Goal: Task Accomplishment & Management: Manage account settings

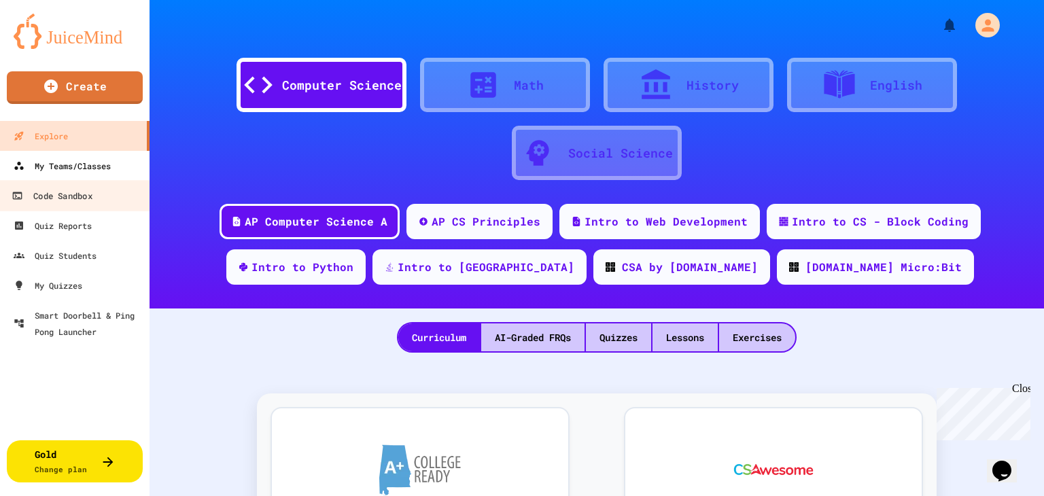
click at [58, 171] on div "My Teams/Classes" at bounding box center [62, 166] width 97 height 16
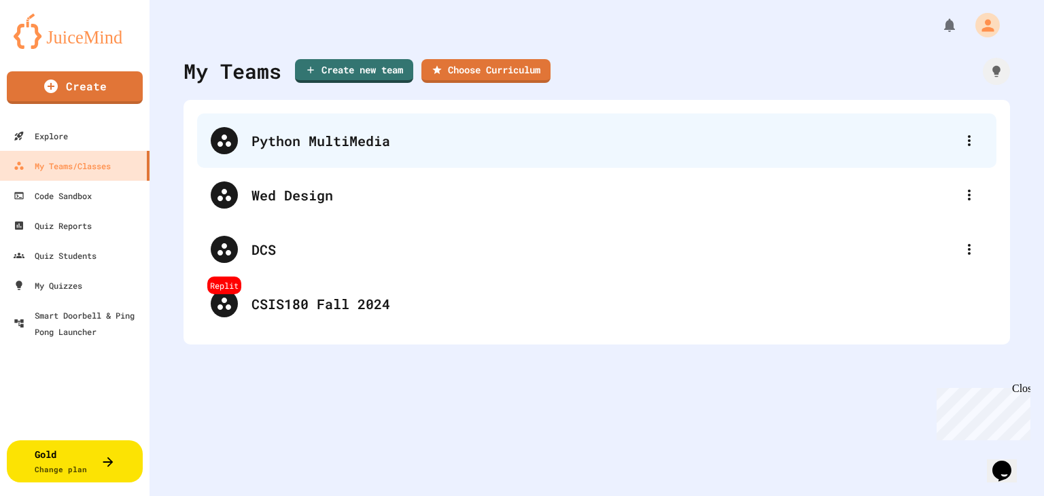
click at [342, 153] on div "Python MultiMedia" at bounding box center [597, 141] width 800 height 54
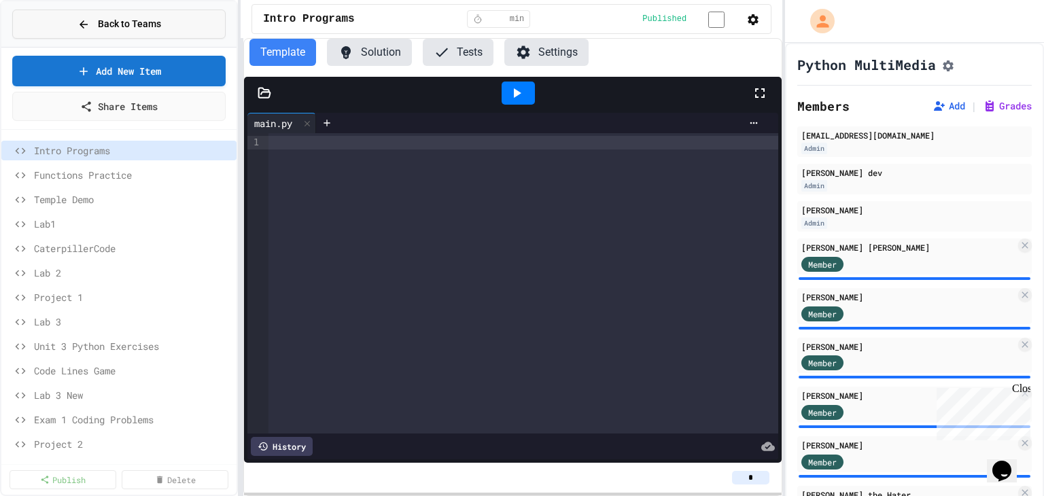
click at [148, 21] on span "Back to Teams" at bounding box center [129, 24] width 63 height 14
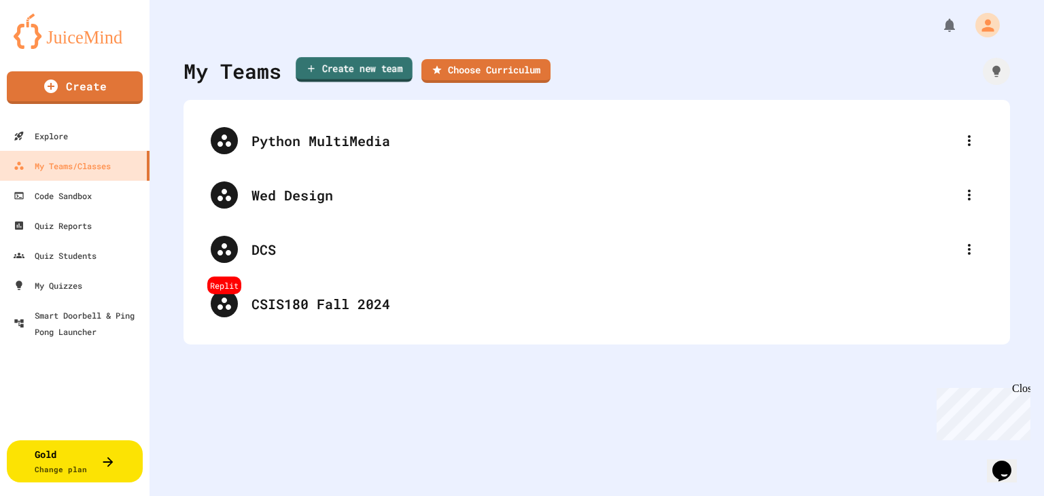
click at [354, 72] on link "Create new team" at bounding box center [354, 69] width 117 height 25
type input "**********"
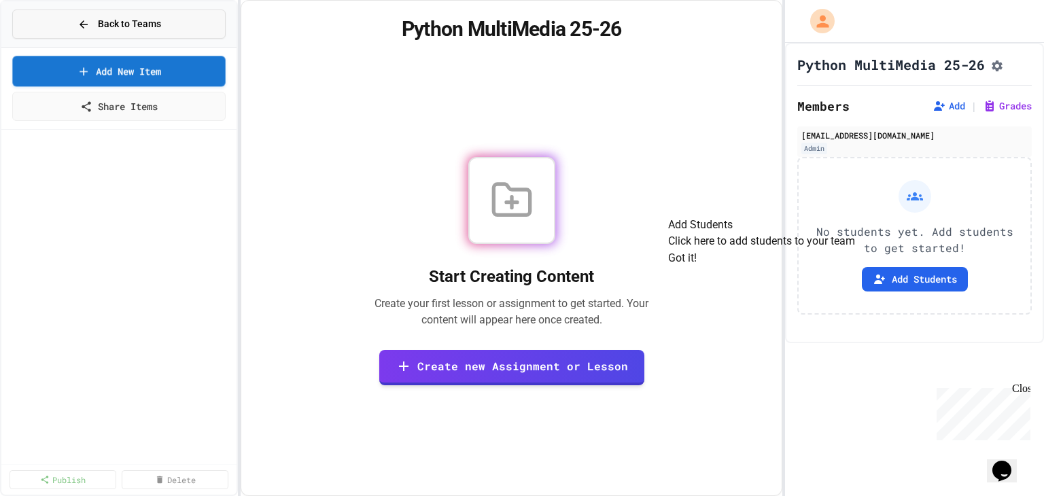
click at [171, 22] on button "Back to Teams" at bounding box center [118, 24] width 213 height 29
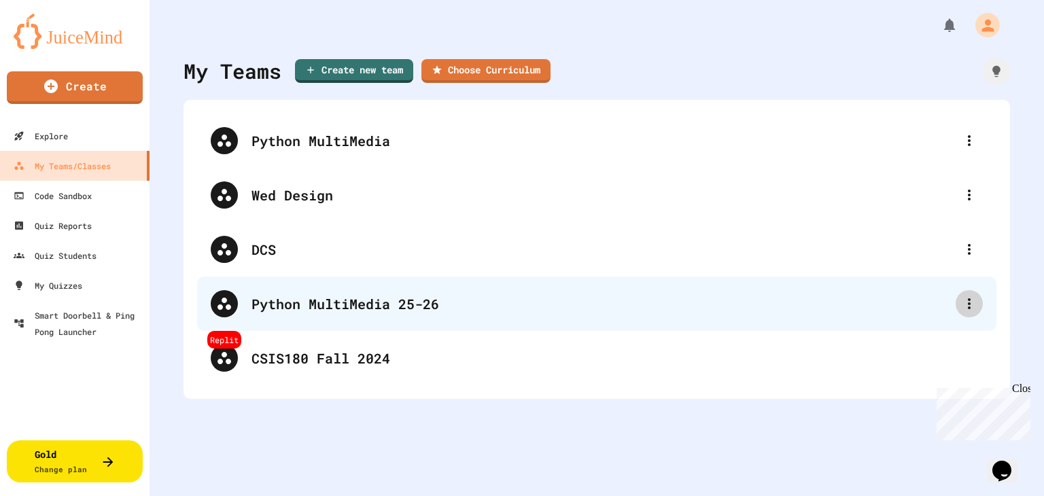
click at [961, 305] on icon at bounding box center [969, 304] width 16 height 16
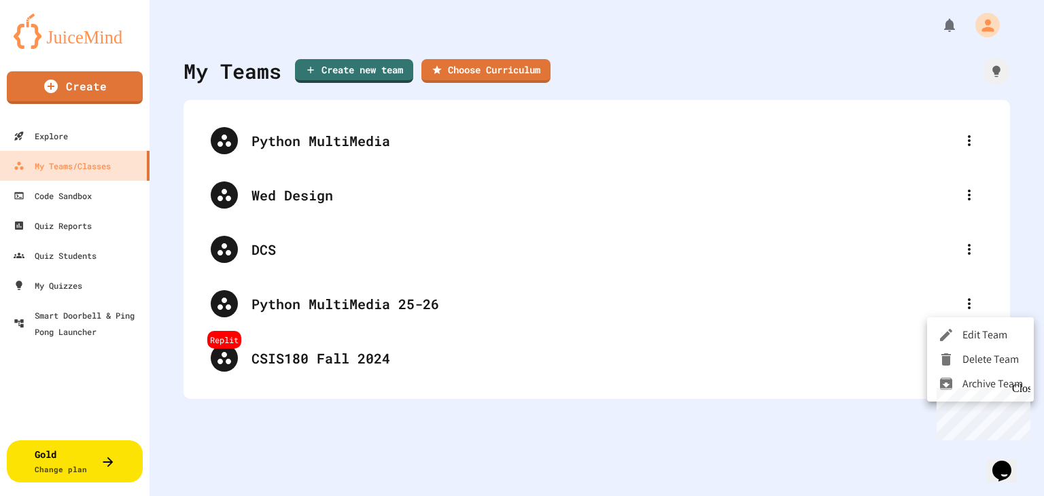
click at [367, 310] on div at bounding box center [522, 248] width 1044 height 496
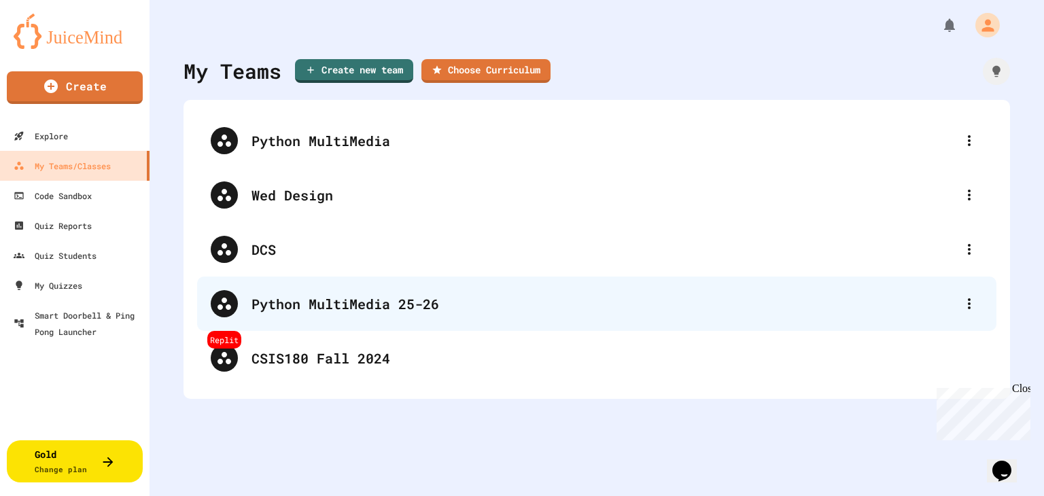
click at [354, 304] on div "Python MultiMedia 25-26" at bounding box center [604, 304] width 704 height 20
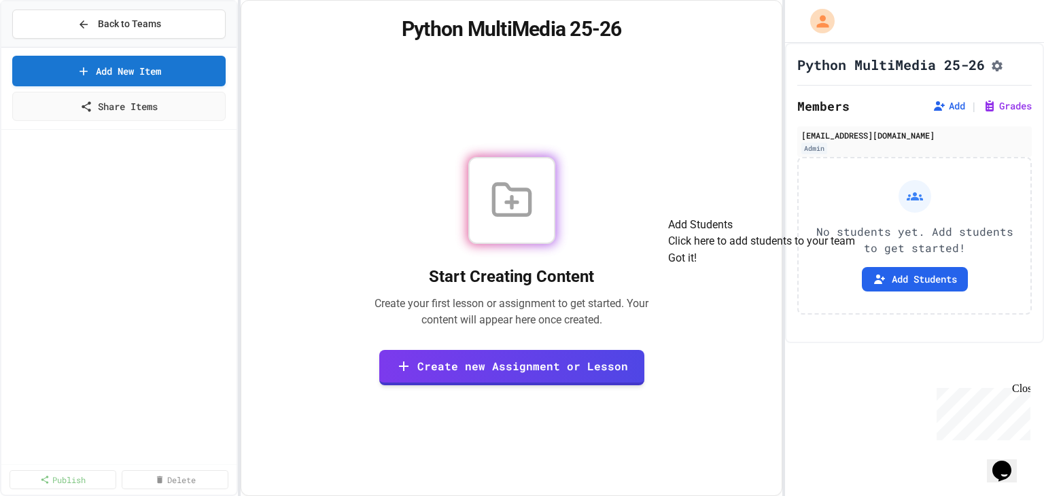
click at [697, 267] on button "Got it!" at bounding box center [682, 258] width 29 height 16
click at [921, 287] on button "Add Students" at bounding box center [915, 279] width 106 height 24
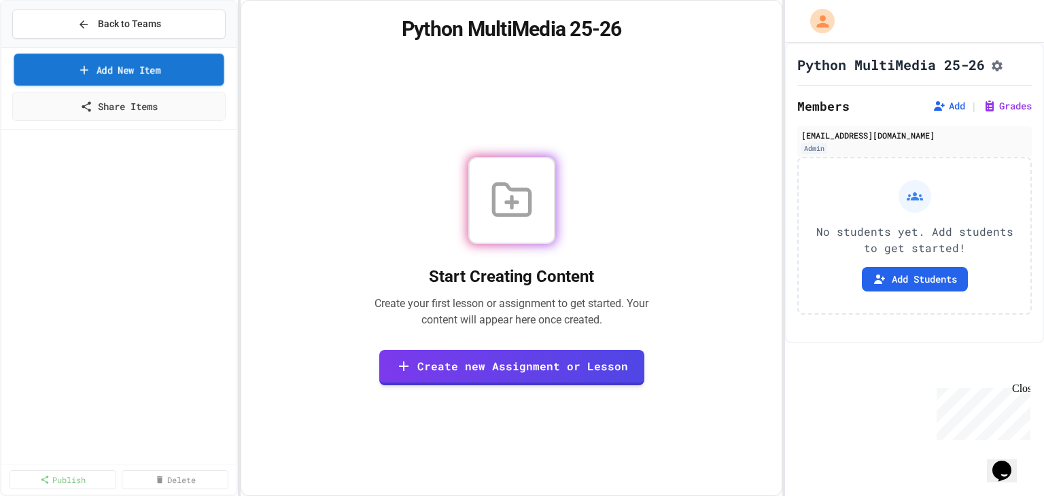
click at [155, 71] on link "Add New Item" at bounding box center [119, 70] width 210 height 32
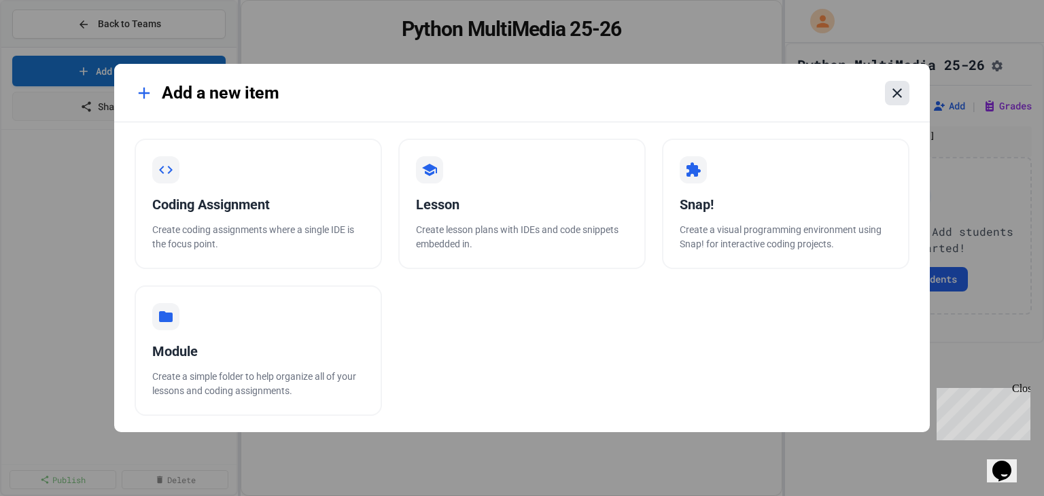
click at [895, 99] on icon at bounding box center [897, 93] width 16 height 16
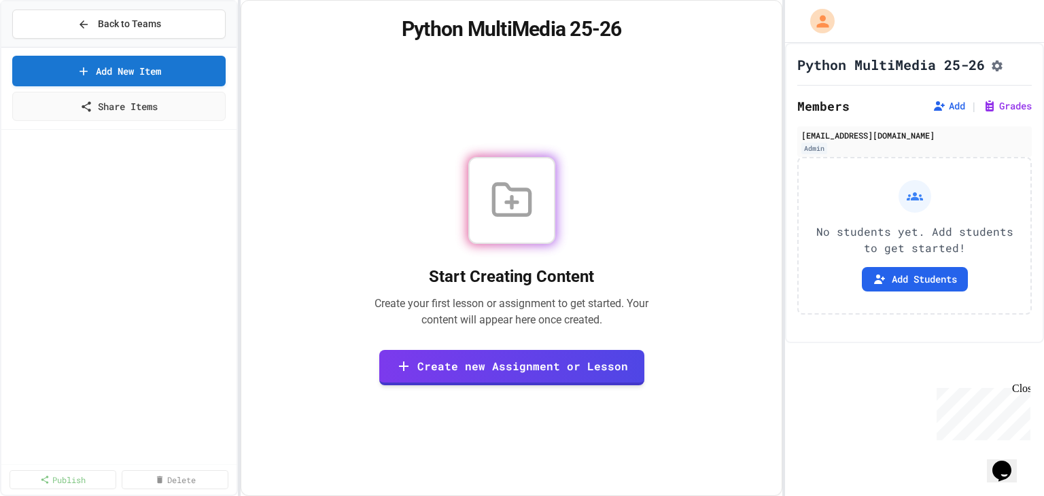
click at [1004, 69] on button "Assignment Settings" at bounding box center [998, 64] width 14 height 16
click at [134, 24] on span "Back to Teams" at bounding box center [129, 24] width 63 height 14
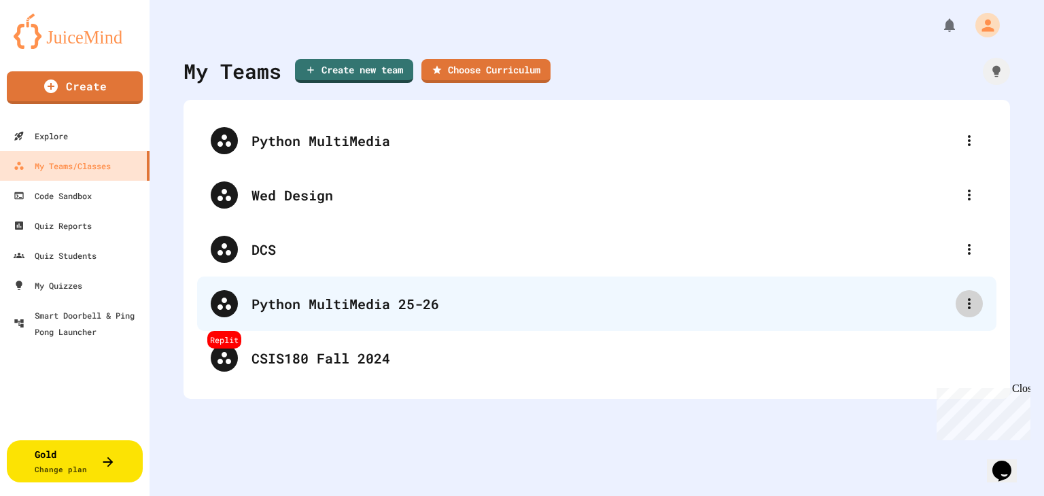
click at [963, 311] on icon at bounding box center [969, 304] width 16 height 16
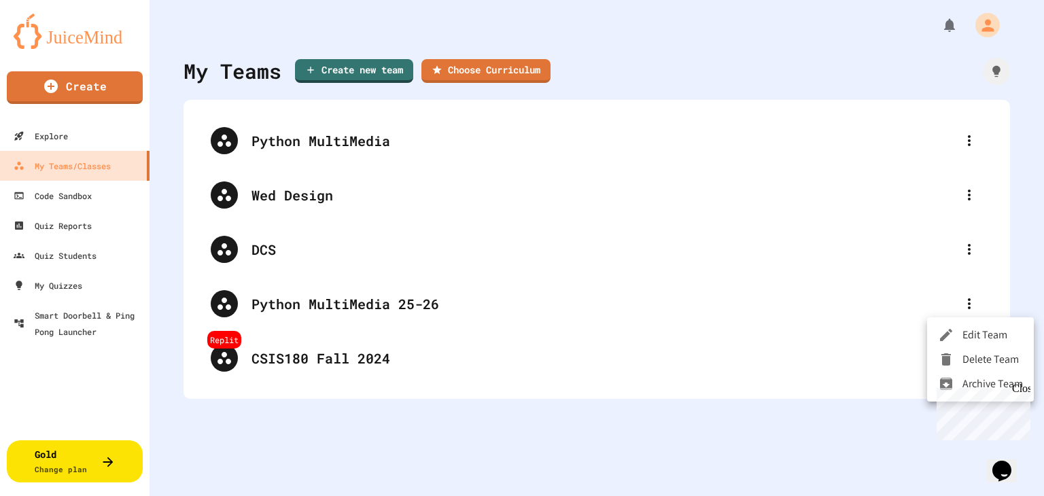
click at [958, 136] on div at bounding box center [522, 248] width 1044 height 496
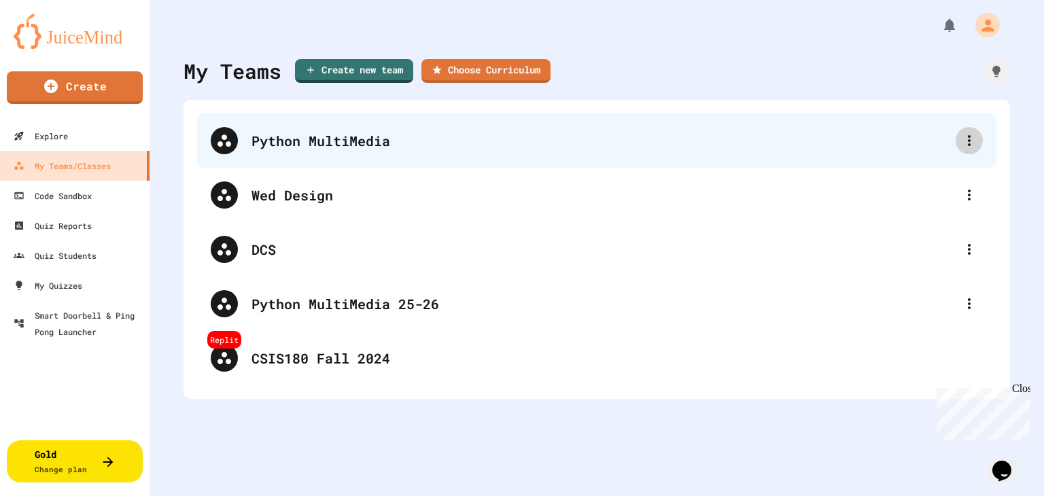
click at [963, 140] on icon at bounding box center [969, 141] width 16 height 16
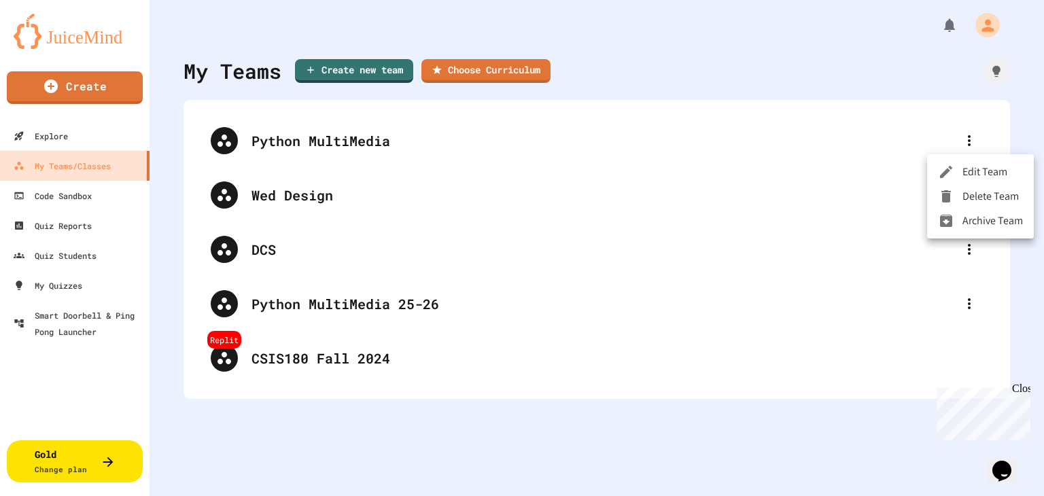
click at [990, 179] on li "Edit Team" at bounding box center [980, 172] width 107 height 24
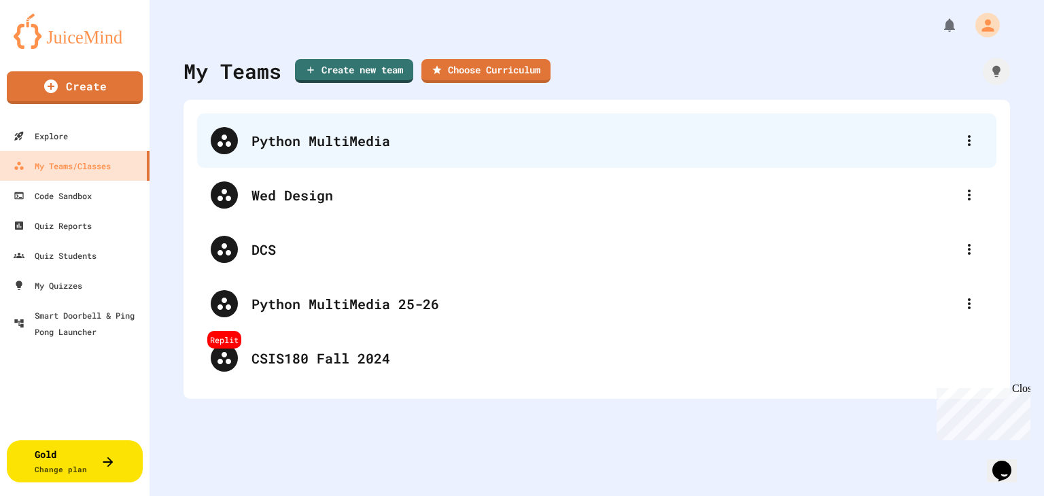
click at [364, 141] on div "Python MultiMedia" at bounding box center [604, 141] width 704 height 20
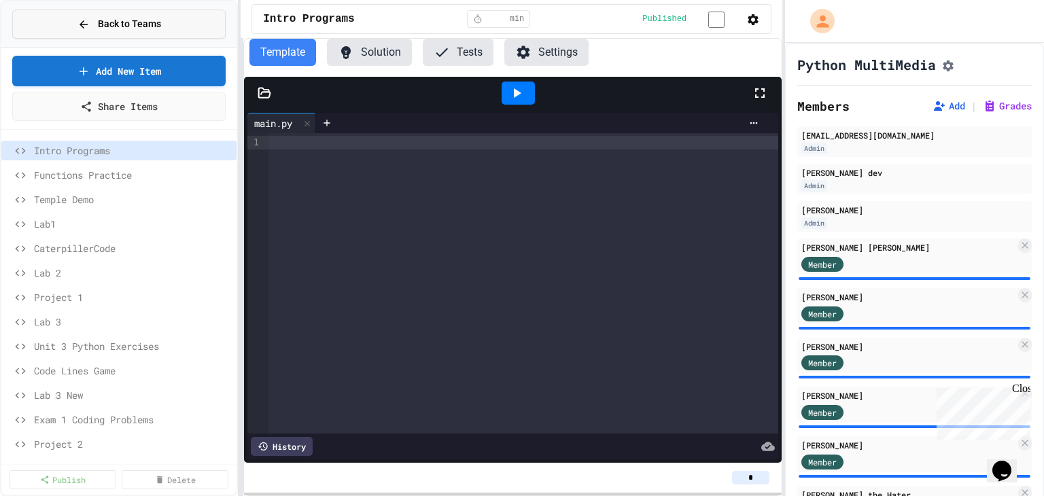
click at [143, 21] on span "Back to Teams" at bounding box center [129, 24] width 63 height 14
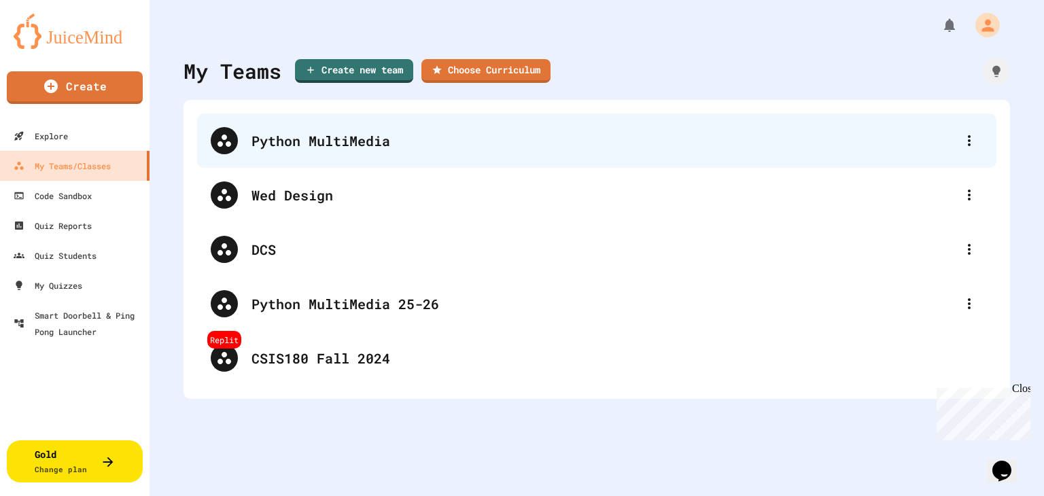
click at [327, 139] on div "Python MultiMedia" at bounding box center [604, 141] width 704 height 20
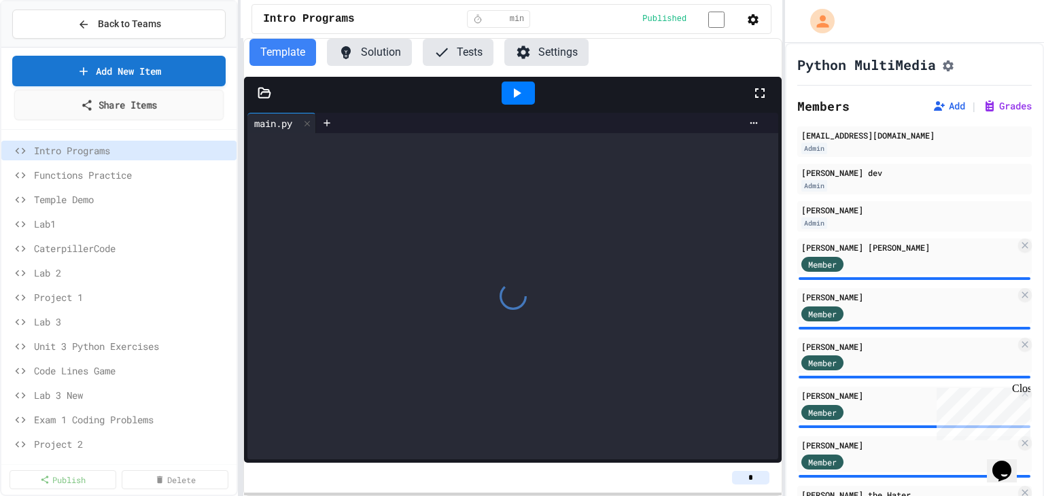
click at [150, 103] on link "Share Items" at bounding box center [119, 105] width 210 height 31
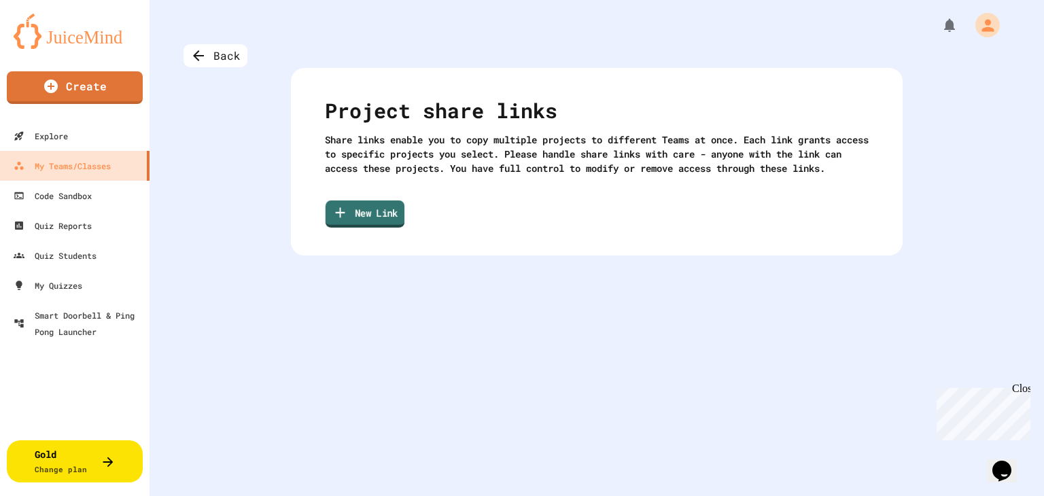
click at [380, 228] on link "New Link" at bounding box center [365, 214] width 79 height 27
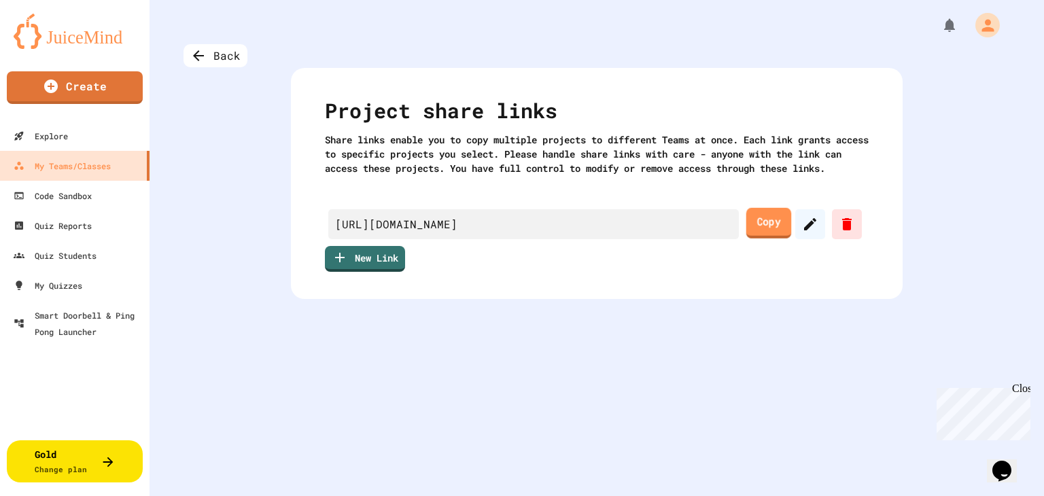
click at [751, 236] on link "Copy" at bounding box center [769, 223] width 46 height 31
click at [218, 58] on div "Back" at bounding box center [216, 55] width 64 height 23
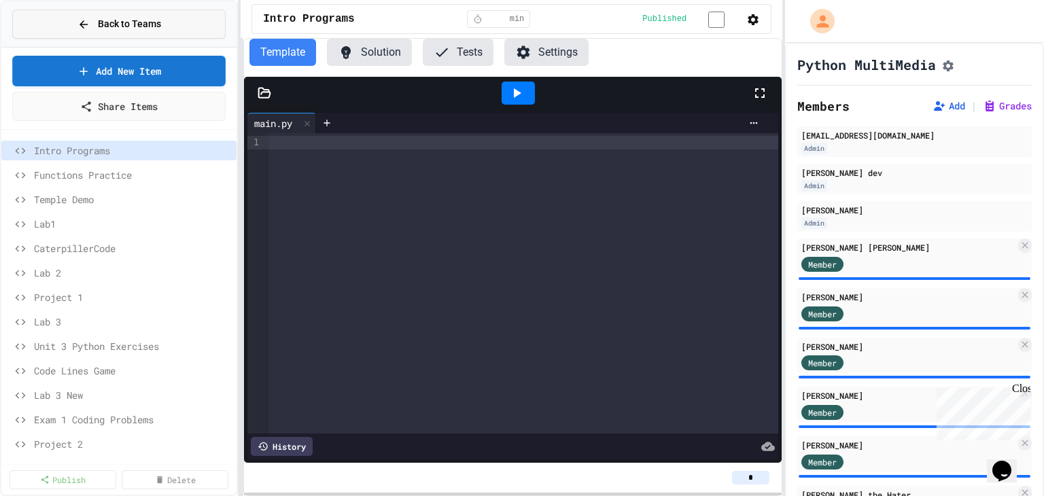
click at [167, 22] on button "Back to Teams" at bounding box center [118, 24] width 213 height 29
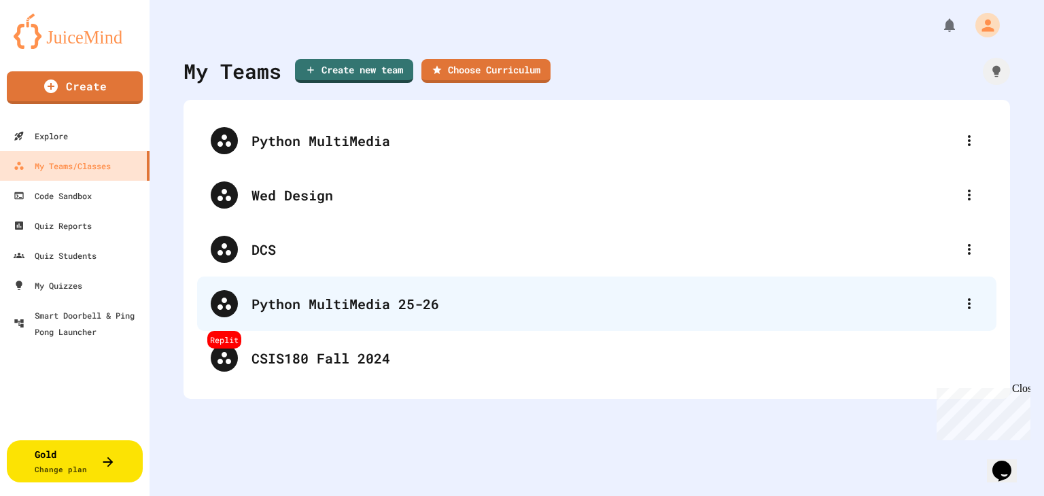
click at [357, 302] on div "Python MultiMedia 25-26" at bounding box center [604, 304] width 704 height 20
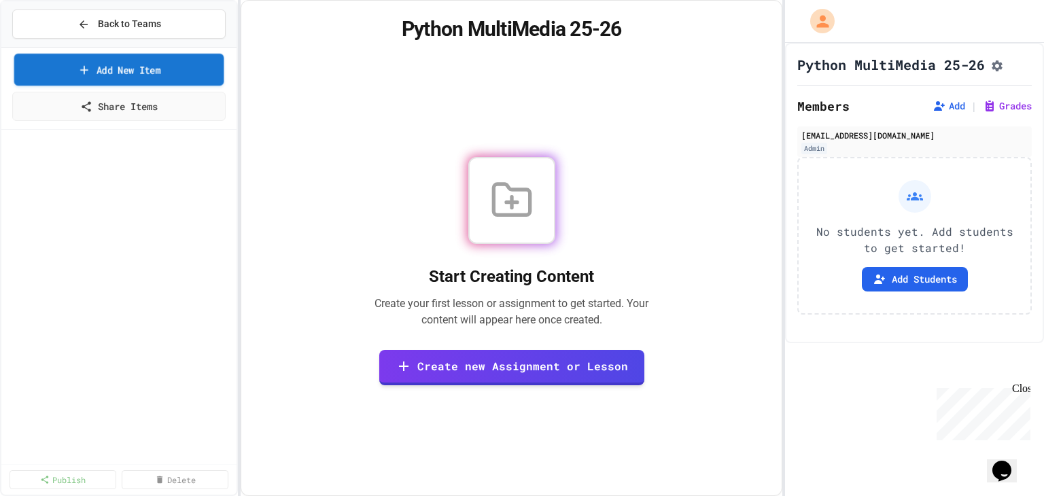
click at [159, 74] on link "Add New Item" at bounding box center [119, 70] width 210 height 32
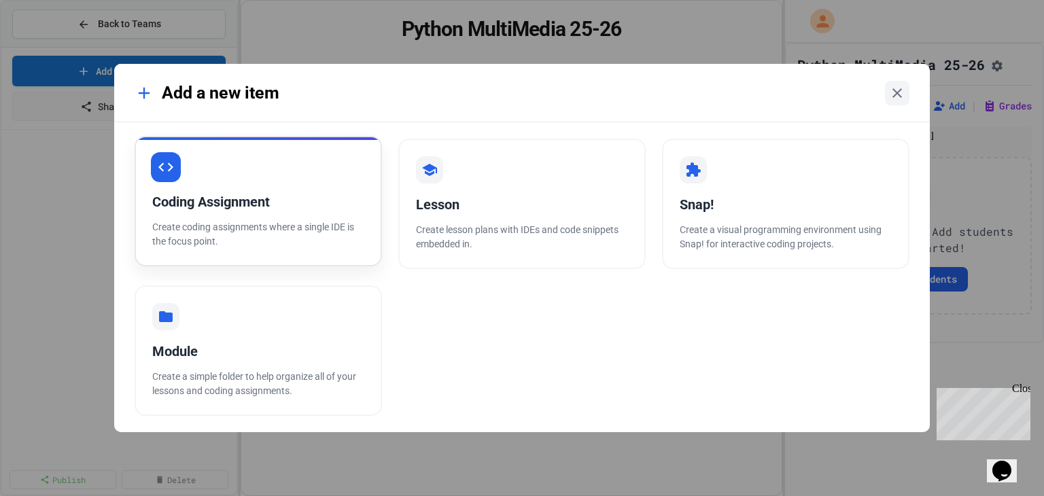
click at [317, 230] on p "Create coding assignments where a single IDE is the focus point." at bounding box center [258, 234] width 212 height 29
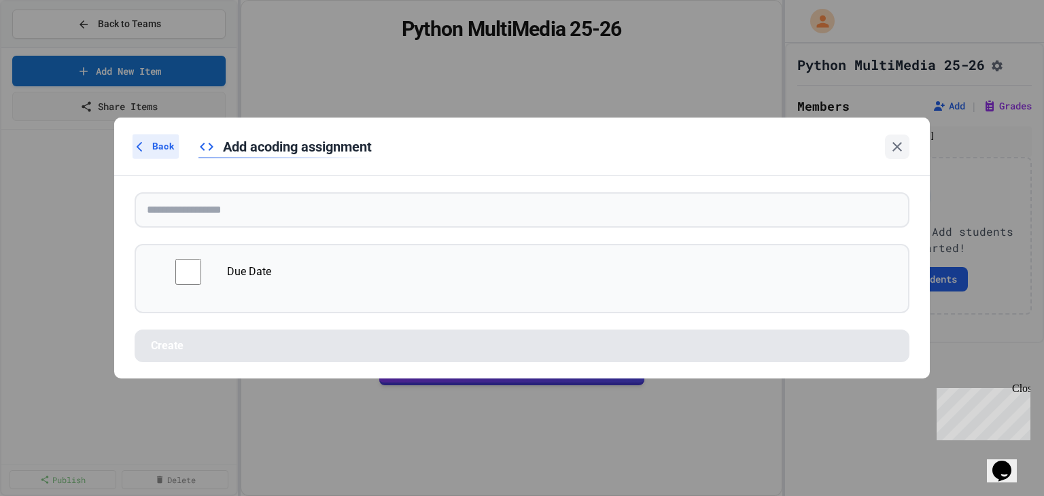
click at [155, 145] on span "Back" at bounding box center [163, 146] width 22 height 14
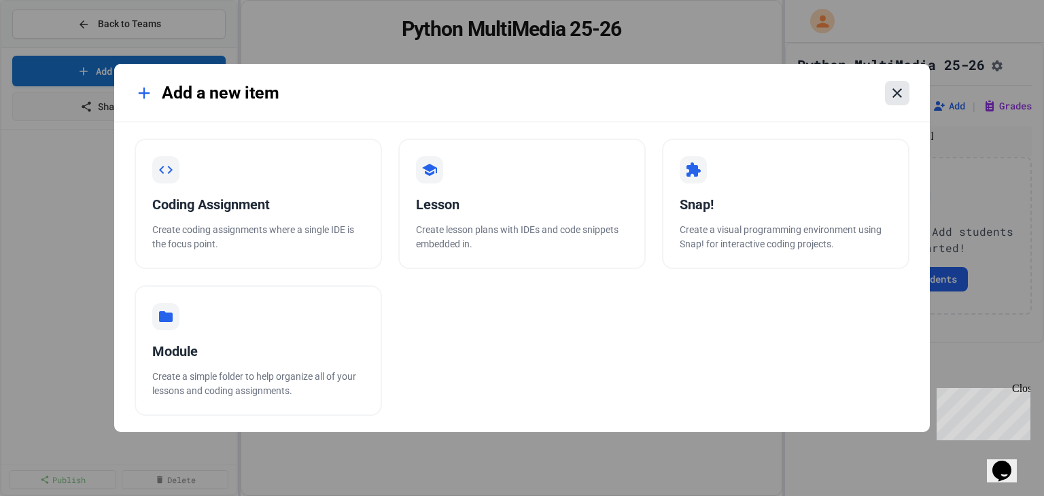
click at [899, 92] on icon at bounding box center [897, 93] width 16 height 16
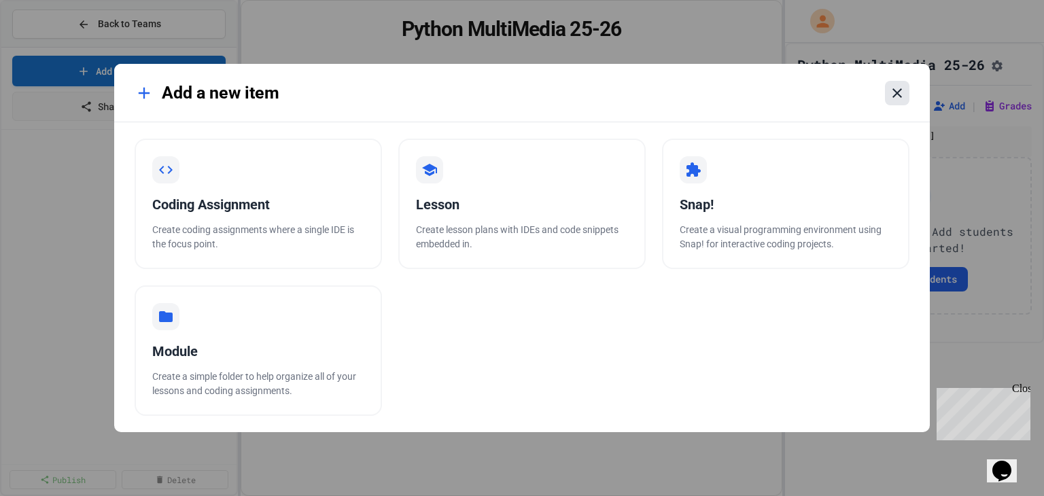
click at [896, 89] on icon at bounding box center [897, 93] width 16 height 16
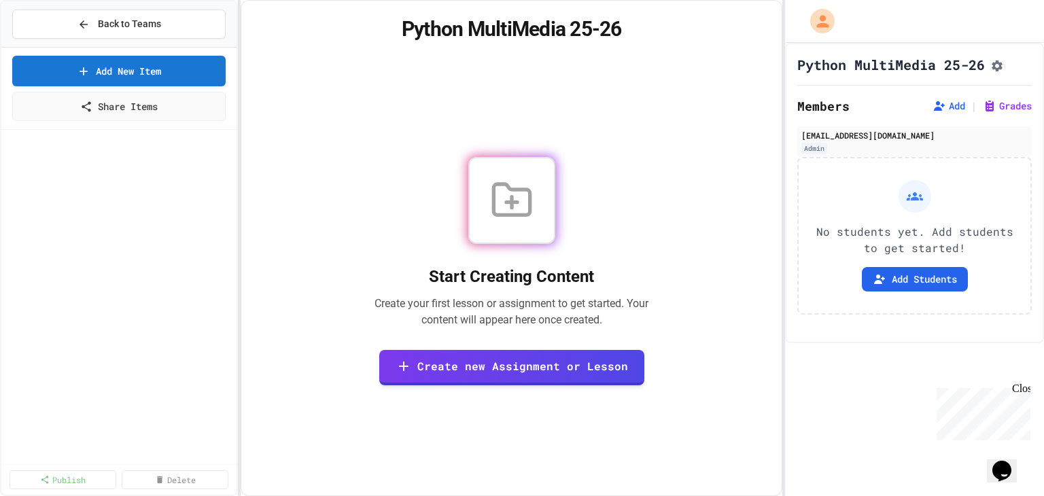
click at [121, 95] on link "Share Items" at bounding box center [119, 105] width 207 height 31
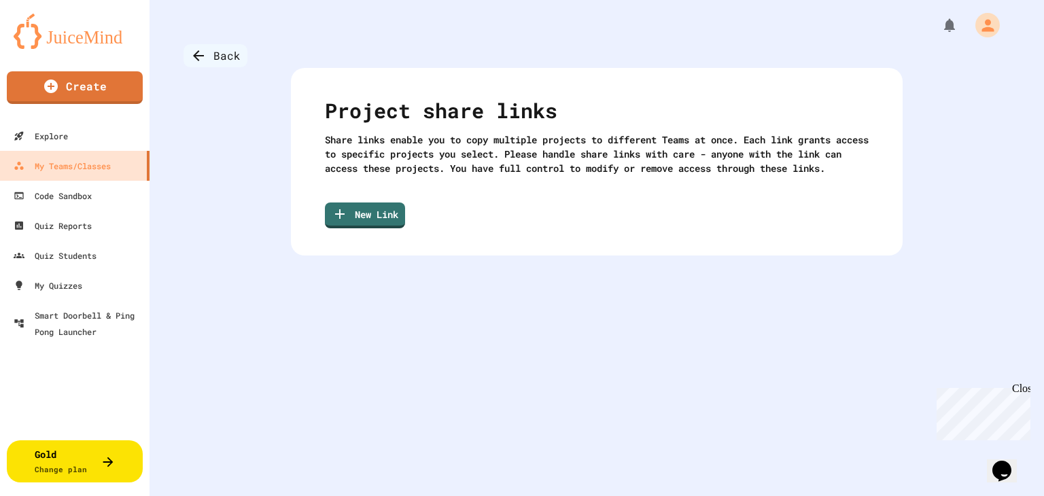
click at [207, 48] on div "Back" at bounding box center [216, 55] width 64 height 23
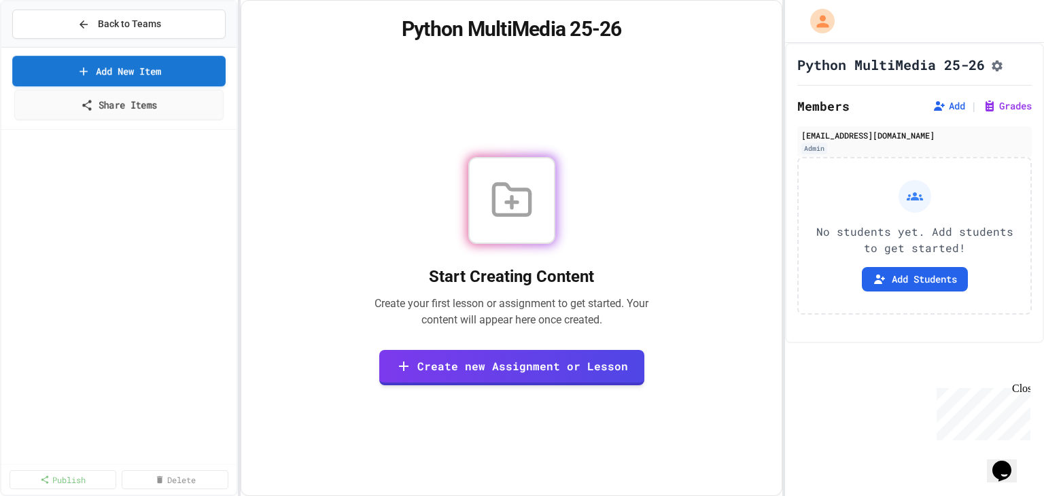
click at [145, 104] on link "Share Items" at bounding box center [119, 105] width 210 height 31
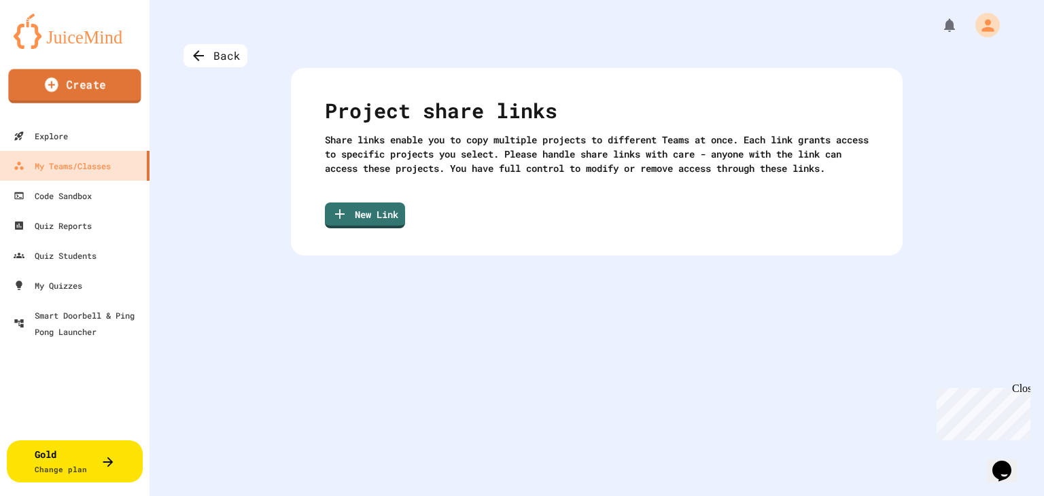
click at [109, 90] on link "Create" at bounding box center [74, 86] width 133 height 34
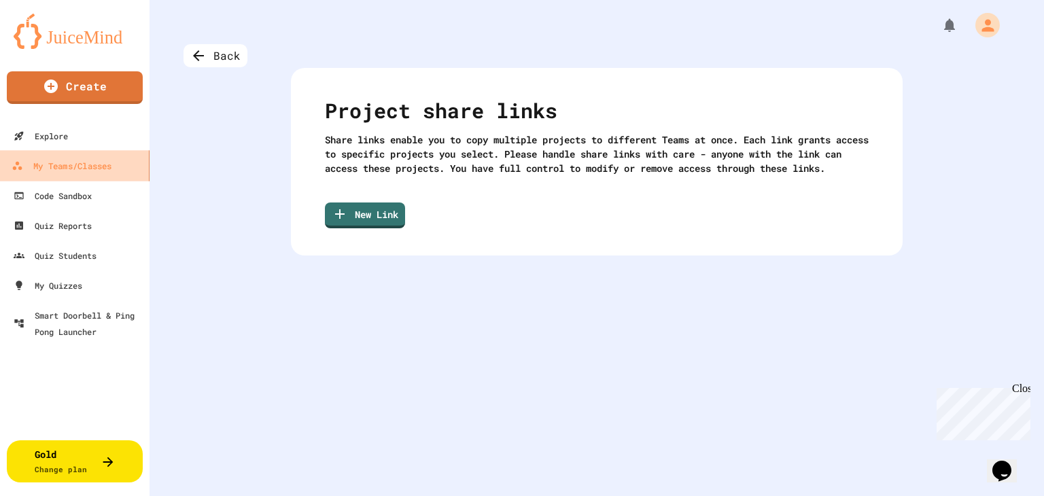
click at [122, 167] on link "My Teams/Classes" at bounding box center [75, 165] width 154 height 31
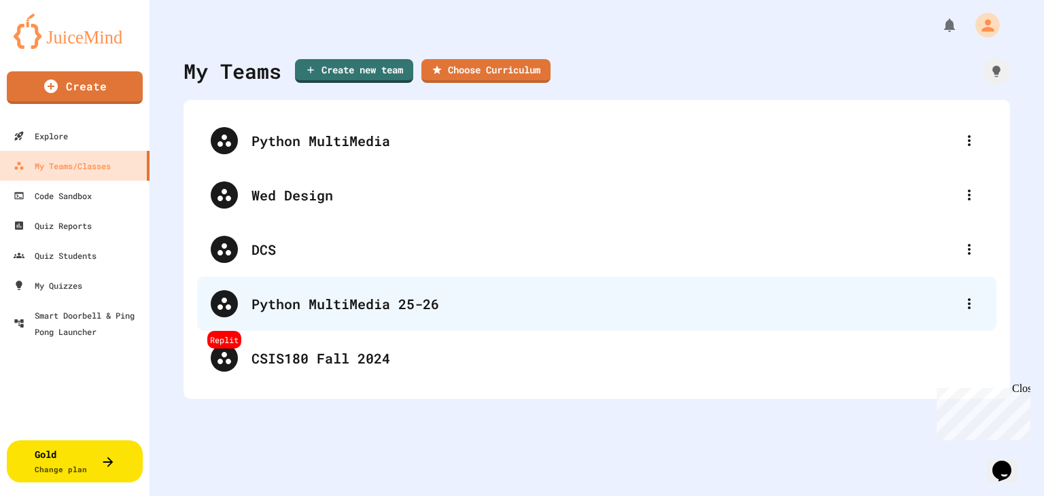
click at [357, 305] on div "Python MultiMedia 25-26" at bounding box center [604, 304] width 704 height 20
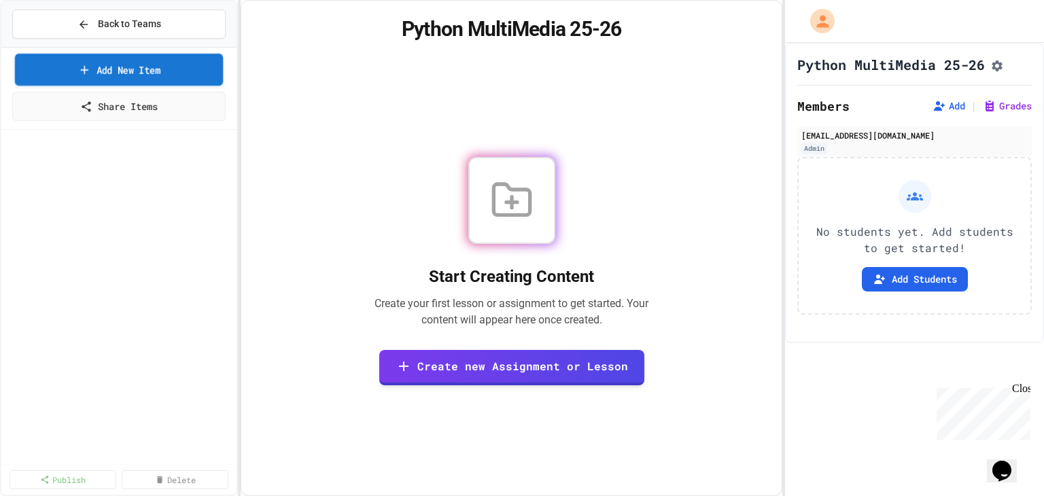
click at [128, 71] on link "Add New Item" at bounding box center [119, 70] width 209 height 32
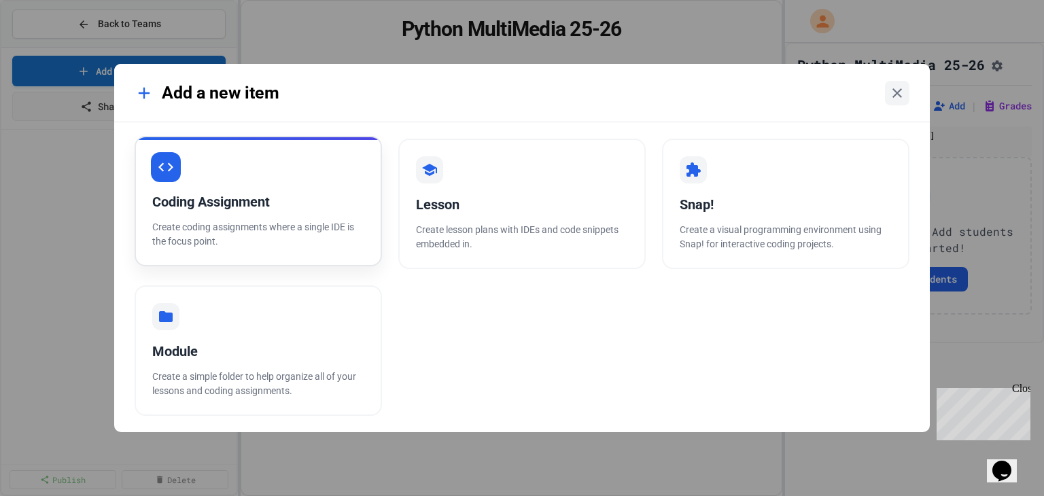
click at [288, 226] on p "Create coding assignments where a single IDE is the focus point." at bounding box center [258, 234] width 212 height 29
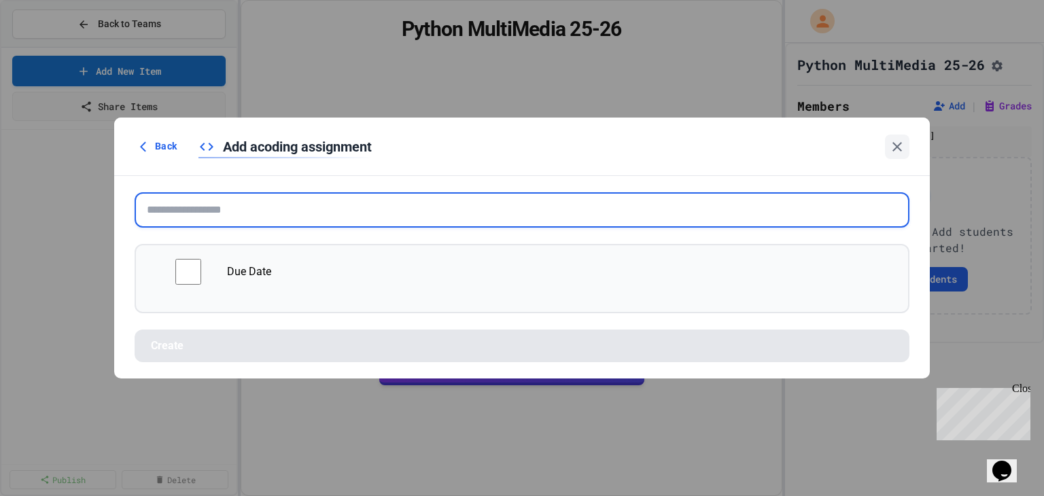
click at [351, 218] on input "text" at bounding box center [522, 209] width 775 height 35
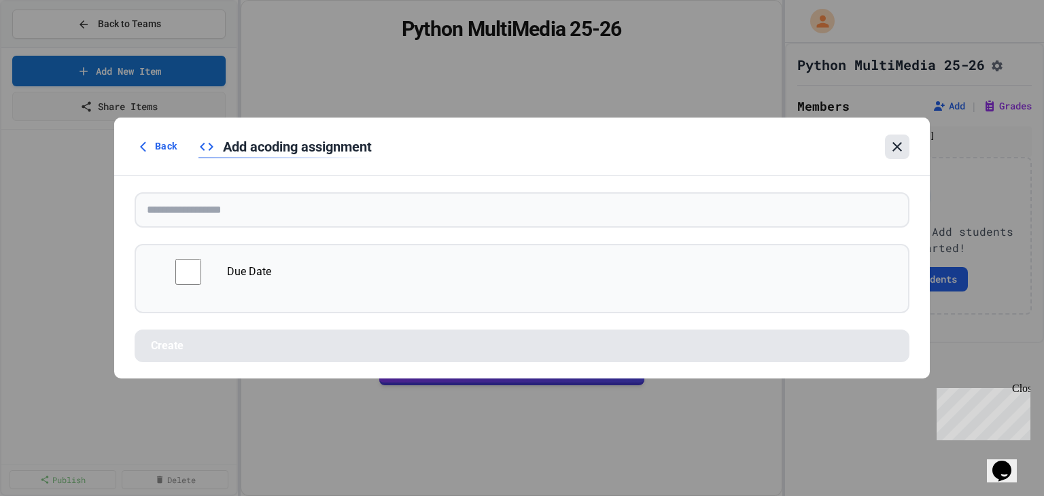
click at [893, 145] on icon at bounding box center [897, 147] width 16 height 16
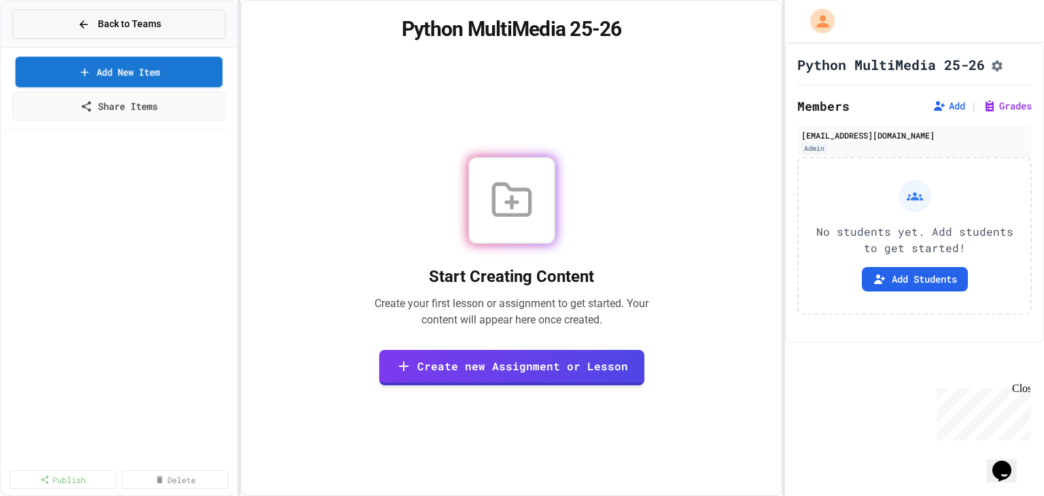
click at [144, 12] on button "Back to Teams" at bounding box center [118, 24] width 213 height 29
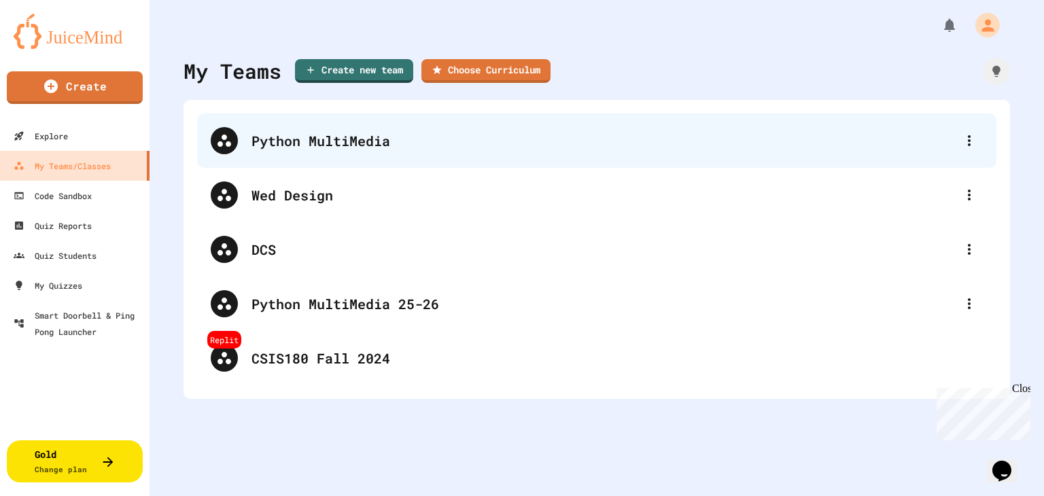
click at [341, 129] on div "Python MultiMedia" at bounding box center [597, 141] width 800 height 54
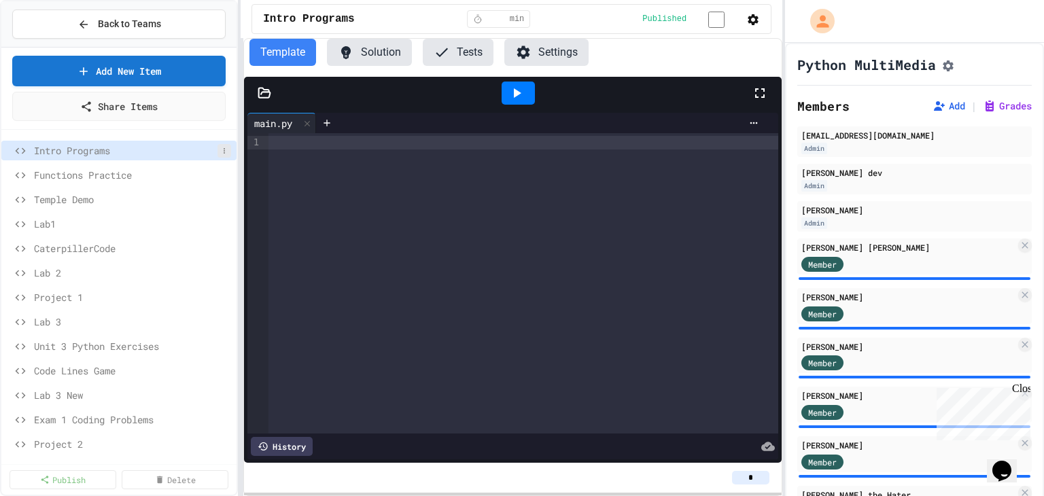
click at [220, 150] on icon at bounding box center [224, 151] width 8 height 8
click at [214, 150] on div at bounding box center [522, 248] width 1044 height 496
click at [753, 20] on icon "button" at bounding box center [753, 19] width 11 height 11
click at [131, 33] on div at bounding box center [522, 248] width 1044 height 496
click at [152, 26] on span "Back to Teams" at bounding box center [129, 24] width 63 height 14
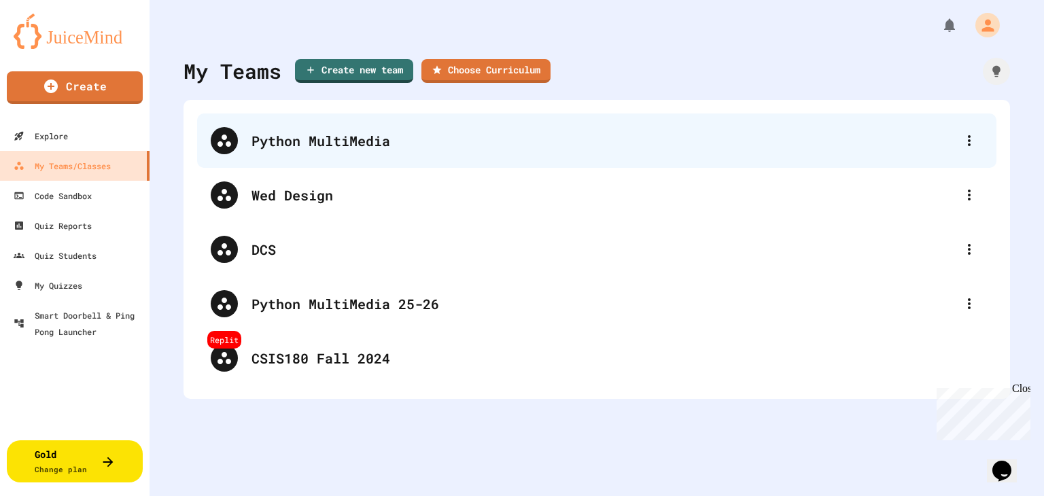
click at [356, 135] on div "Python MultiMedia" at bounding box center [604, 141] width 704 height 20
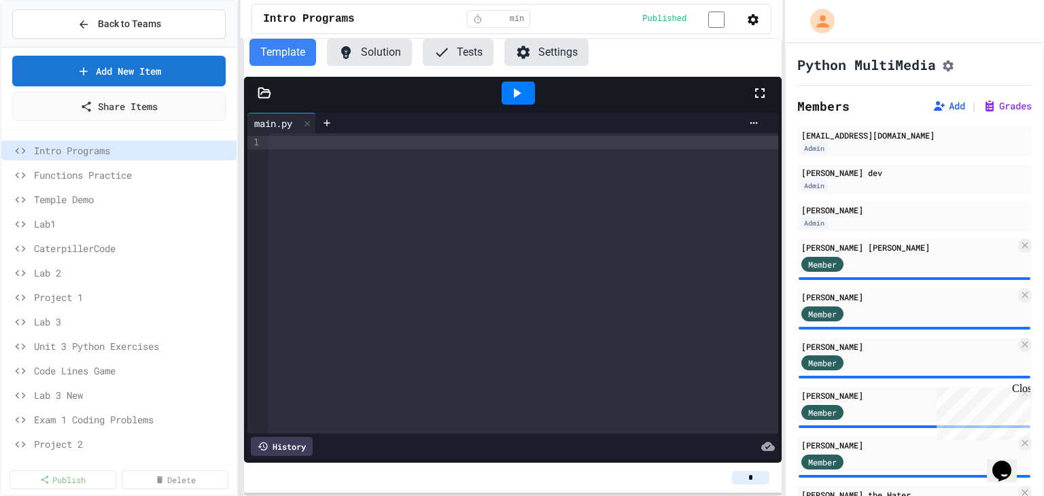
click at [574, 45] on button "Settings" at bounding box center [546, 52] width 84 height 27
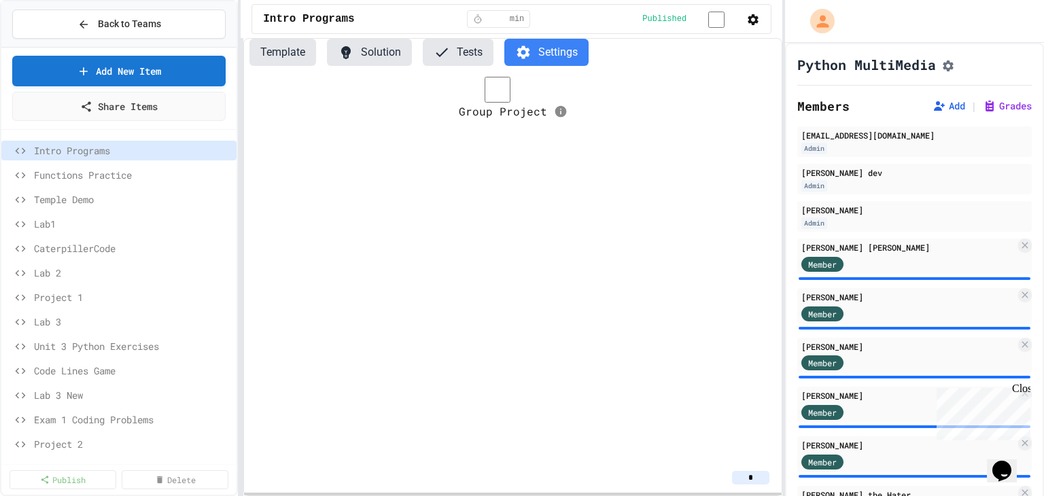
click at [286, 55] on button "Template" at bounding box center [283, 52] width 67 height 27
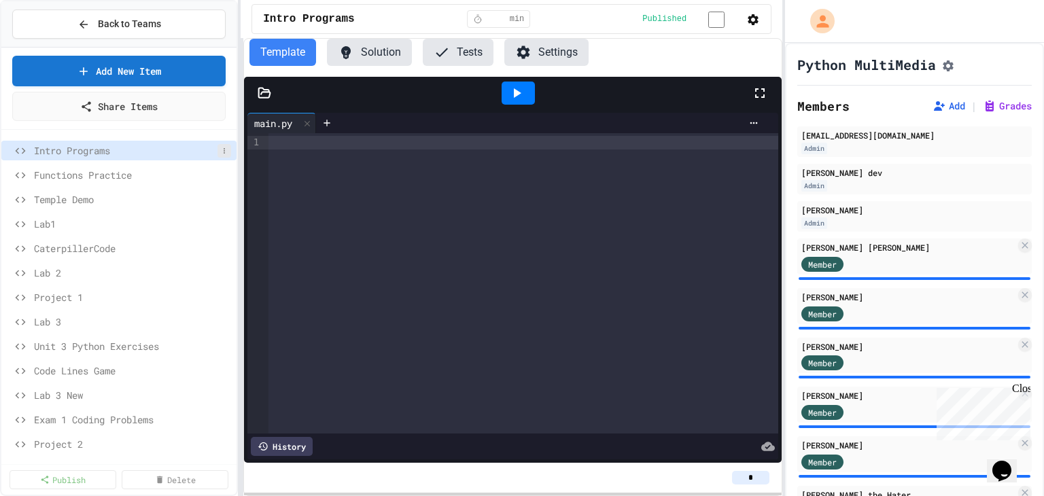
click at [220, 147] on icon at bounding box center [224, 151] width 8 height 8
click at [215, 147] on div at bounding box center [522, 248] width 1044 height 496
click at [749, 19] on icon "button" at bounding box center [753, 20] width 14 height 14
click at [734, 50] on li "Edit Lesson Plan" at bounding box center [712, 48] width 97 height 24
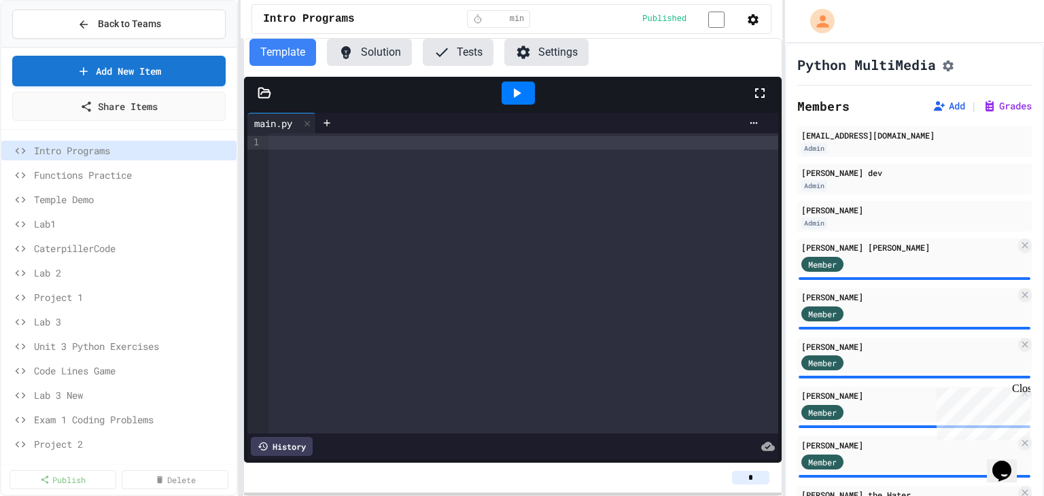
click at [752, 22] on icon "button" at bounding box center [753, 19] width 11 height 11
click at [606, 20] on div at bounding box center [522, 248] width 1044 height 496
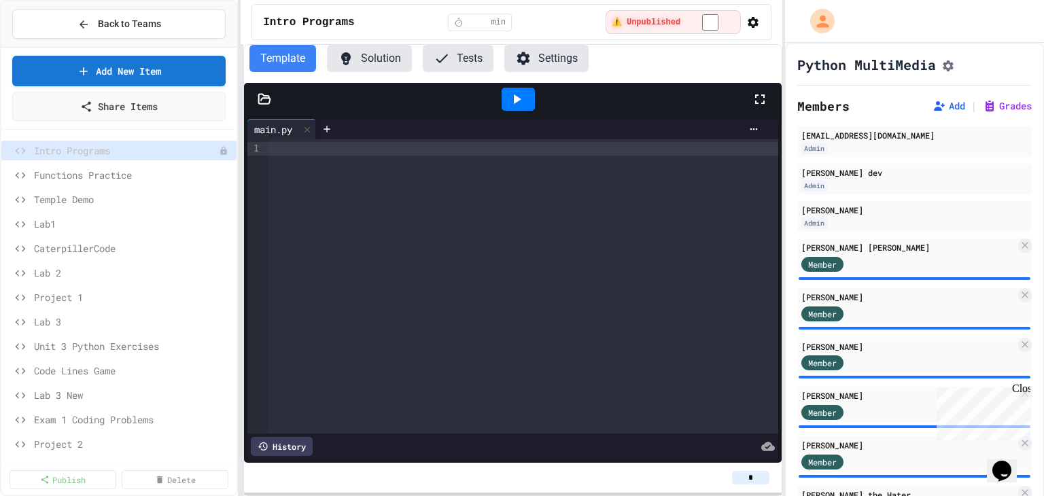
click at [752, 20] on icon "button" at bounding box center [753, 22] width 11 height 11
click at [752, 20] on div at bounding box center [522, 248] width 1044 height 496
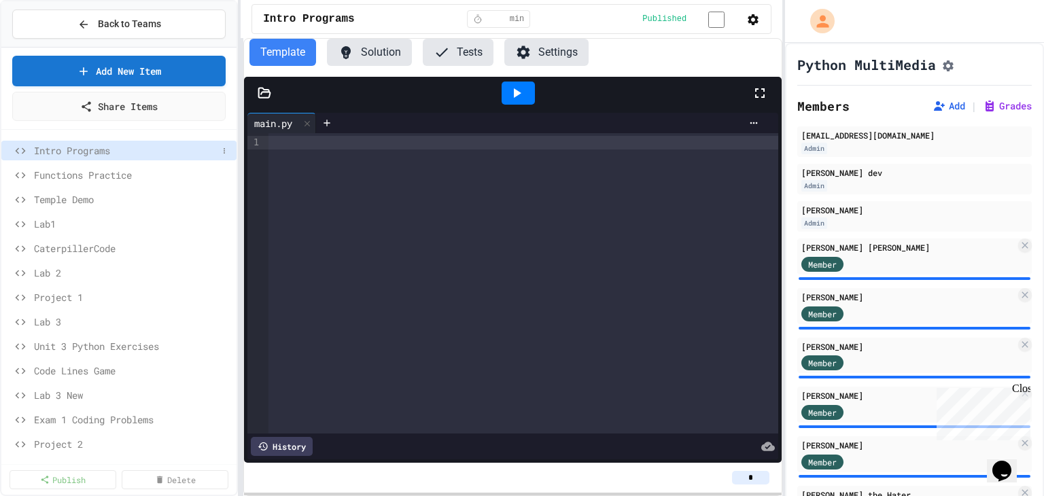
click at [103, 145] on span "Intro Programs" at bounding box center [126, 150] width 184 height 14
click at [218, 154] on button at bounding box center [225, 151] width 14 height 14
click at [211, 154] on div at bounding box center [522, 248] width 1044 height 496
click at [114, 173] on span "Functions Practice" at bounding box center [126, 175] width 184 height 14
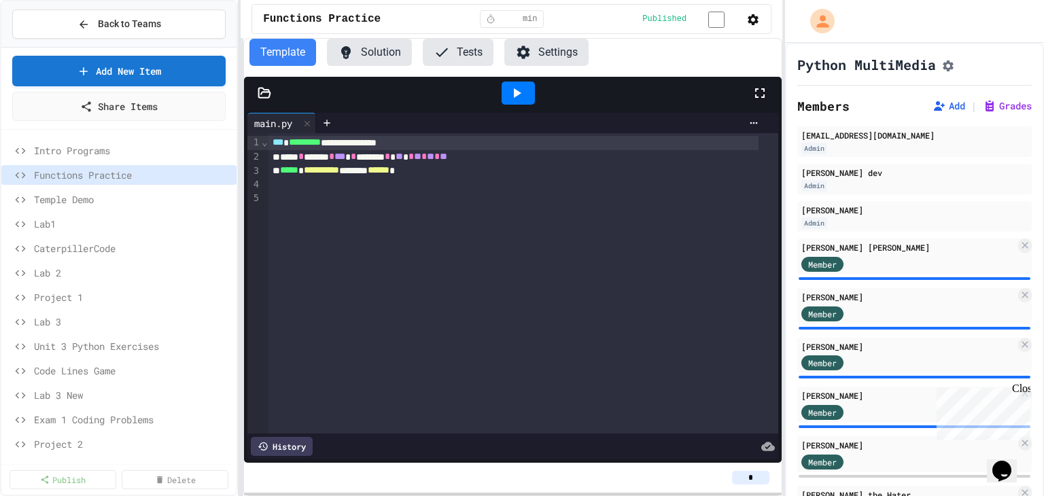
click at [748, 22] on icon "button" at bounding box center [753, 19] width 11 height 11
click at [745, 22] on div at bounding box center [522, 248] width 1044 height 496
click at [542, 56] on button "Settings" at bounding box center [546, 52] width 84 height 27
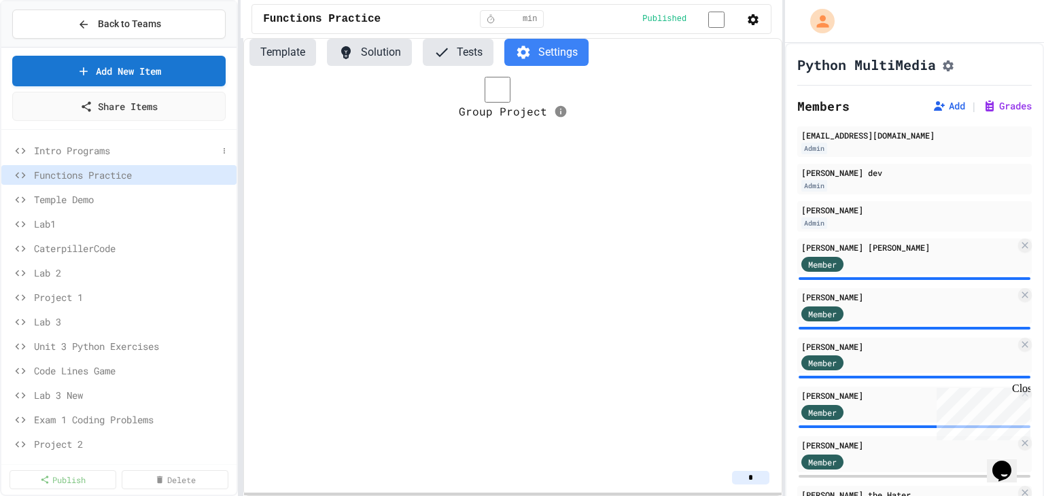
click at [122, 148] on span "Intro Programs" at bounding box center [126, 150] width 184 height 14
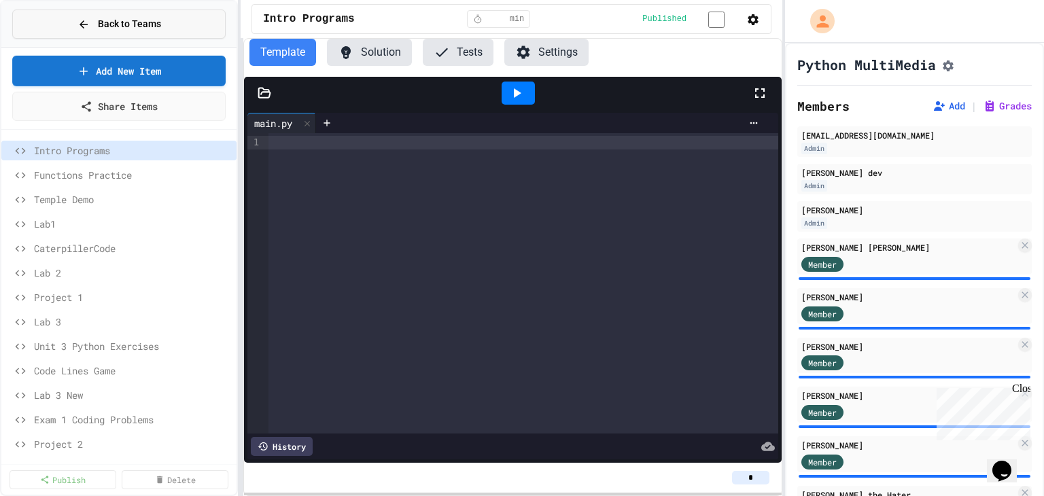
click at [141, 29] on span "Back to Teams" at bounding box center [129, 24] width 63 height 14
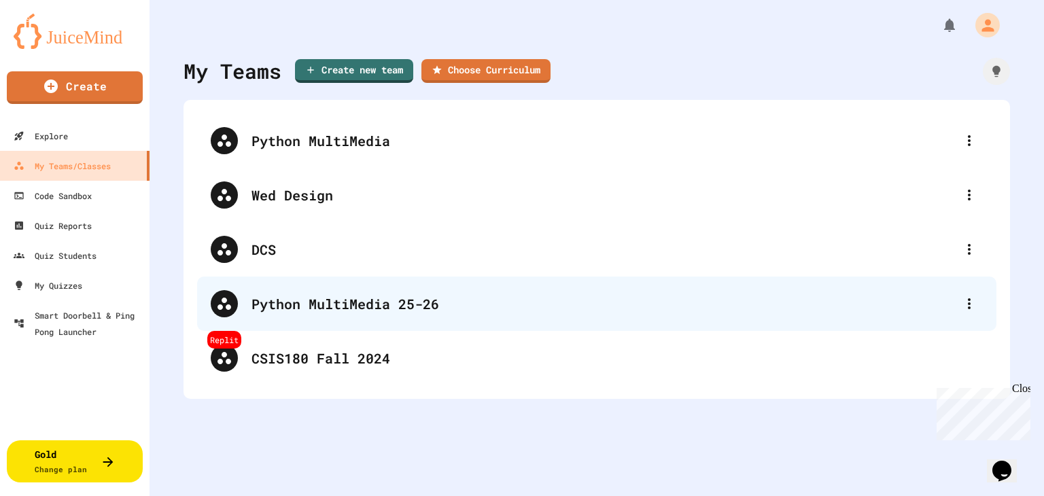
click at [354, 304] on div "Python MultiMedia 25-26" at bounding box center [604, 304] width 704 height 20
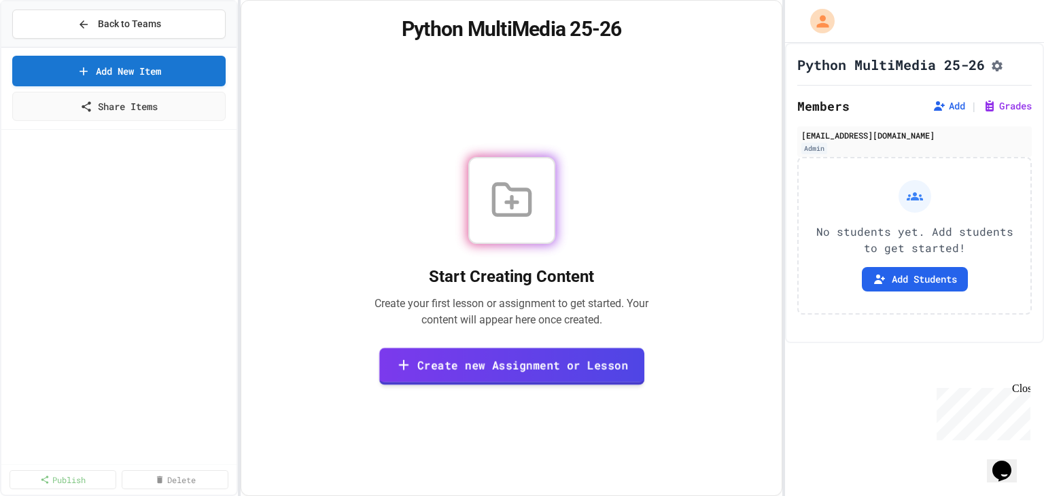
click at [468, 356] on link "Create new Assignment or Lesson" at bounding box center [511, 366] width 265 height 37
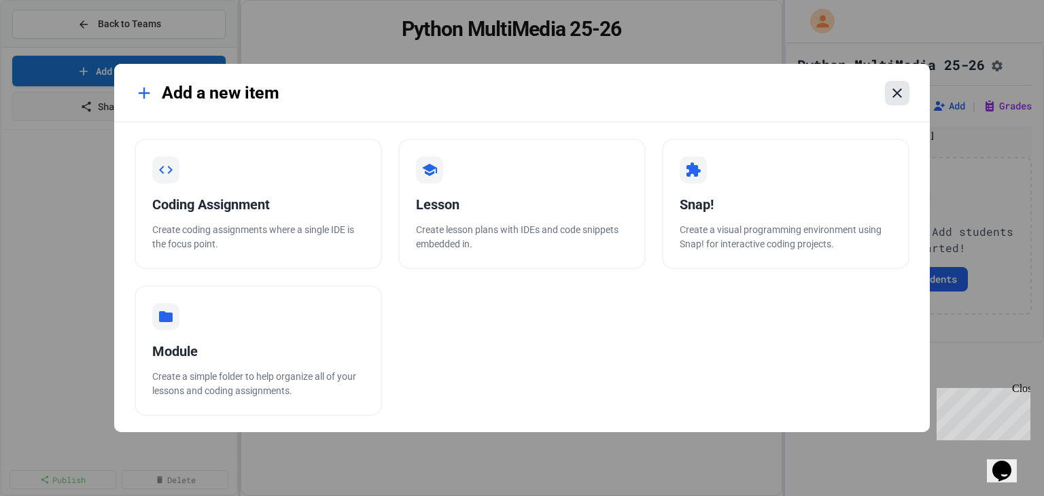
click at [891, 96] on icon at bounding box center [897, 93] width 16 height 16
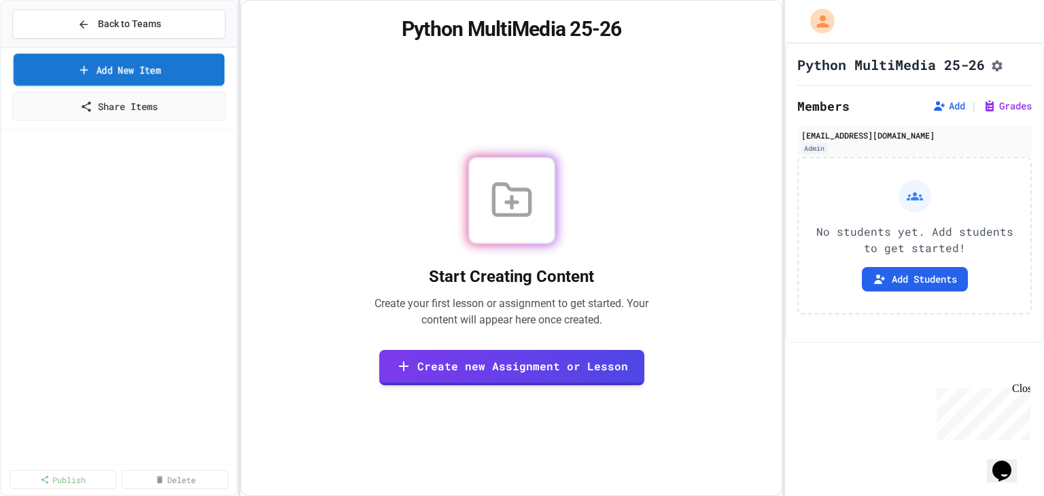
click at [146, 61] on link "Add New Item" at bounding box center [119, 70] width 211 height 32
select select "**********"
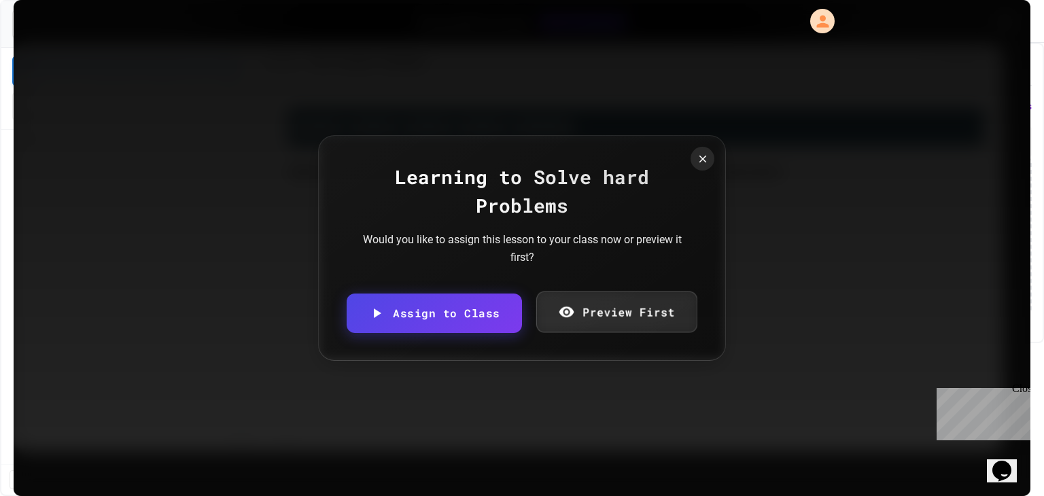
click at [574, 319] on link "Preview First" at bounding box center [616, 311] width 161 height 41
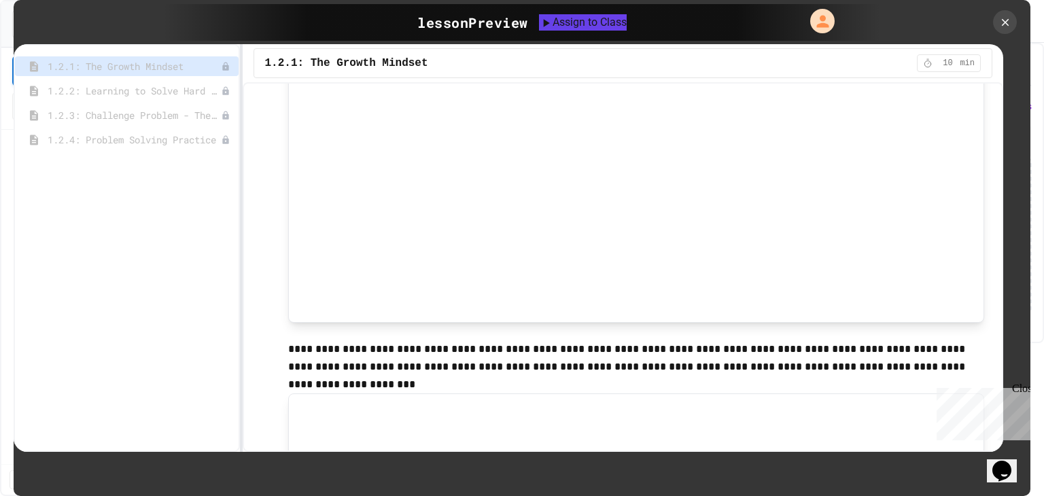
scroll to position [0, 0]
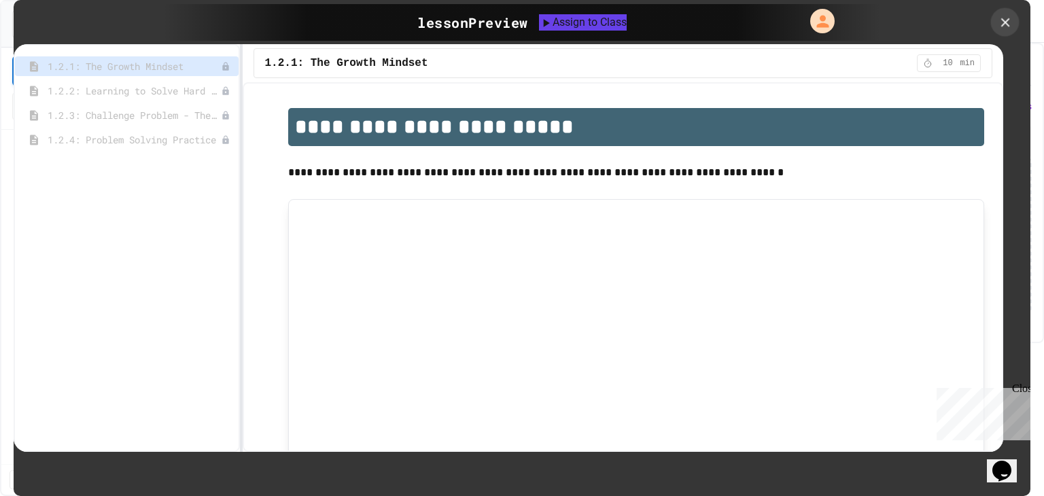
click at [1006, 25] on icon at bounding box center [1005, 22] width 15 height 15
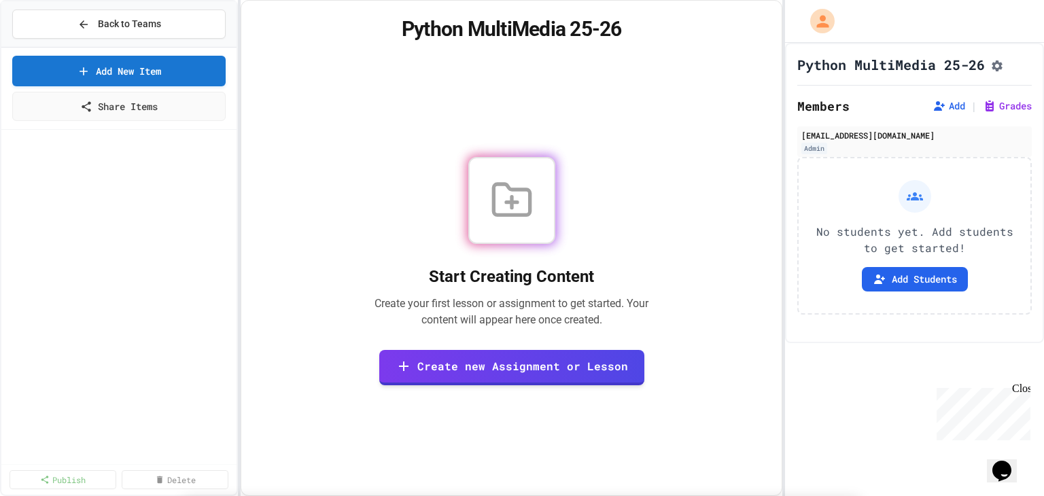
scroll to position [293, 0]
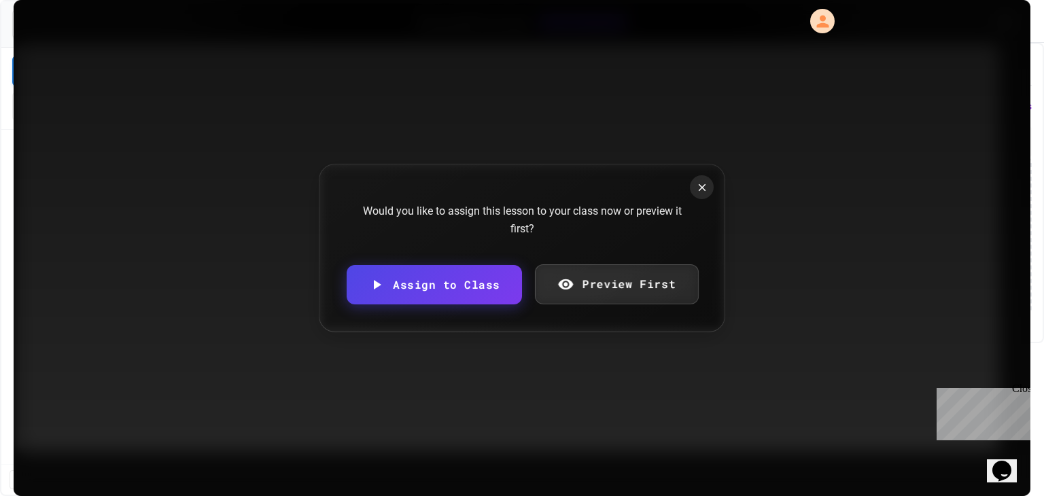
click at [569, 290] on icon at bounding box center [565, 284] width 16 height 16
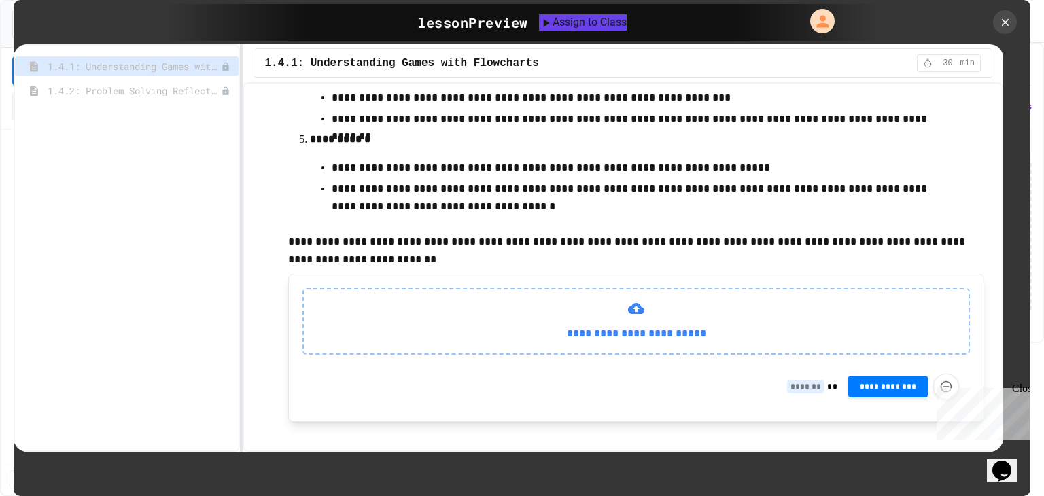
scroll to position [569, 0]
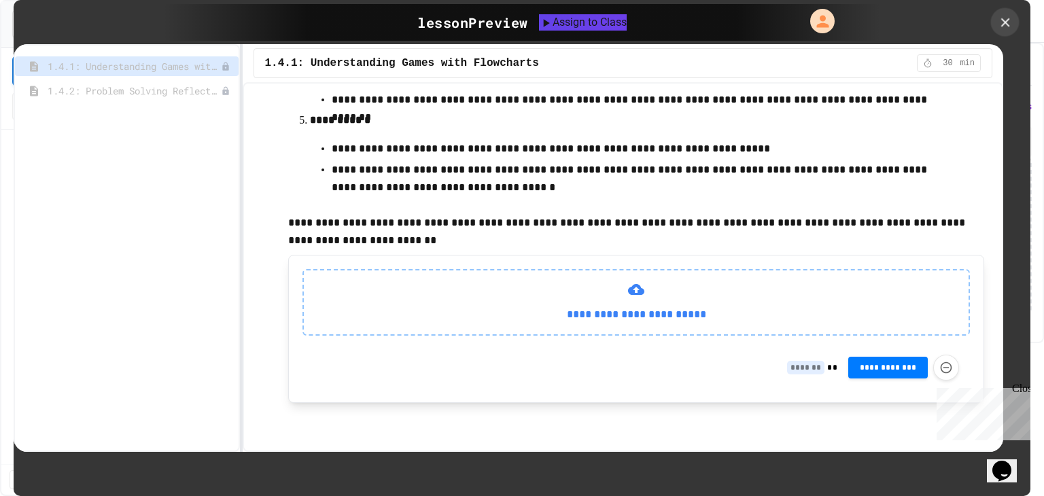
click at [1006, 20] on icon at bounding box center [1005, 22] width 15 height 15
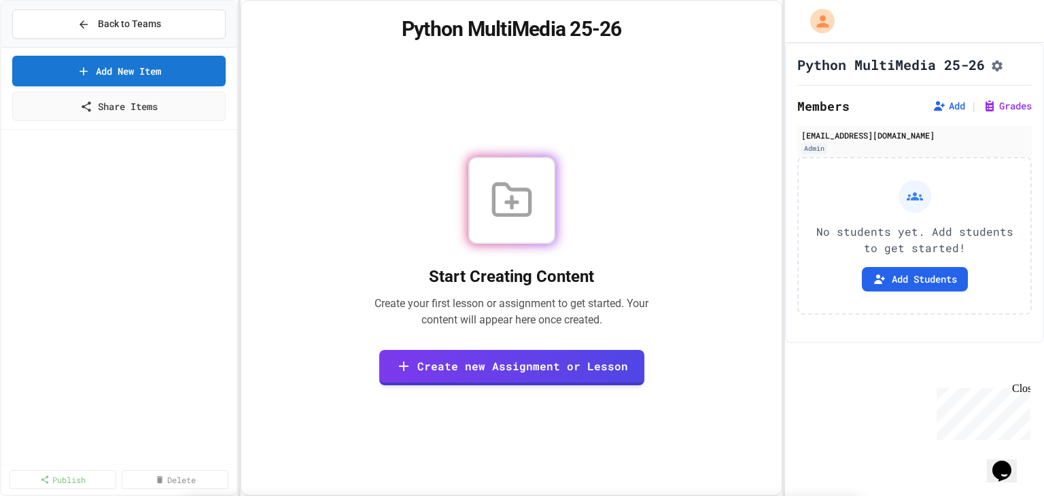
scroll to position [763, 0]
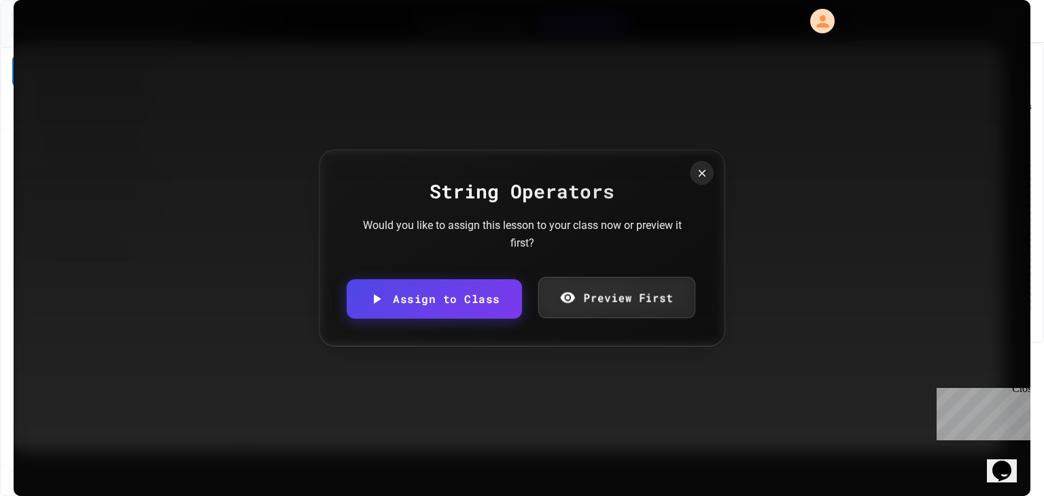
click at [567, 286] on link "Preview First" at bounding box center [616, 297] width 157 height 41
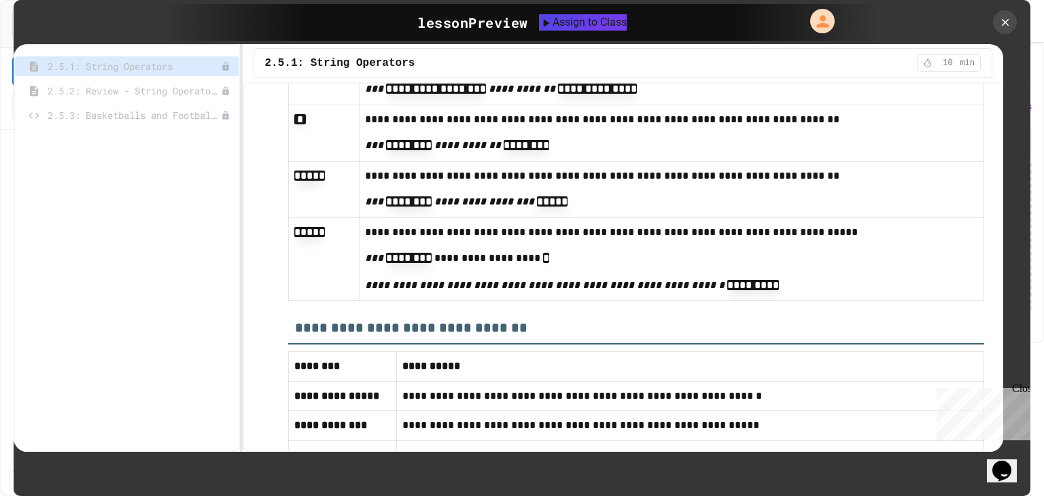
scroll to position [5070, 0]
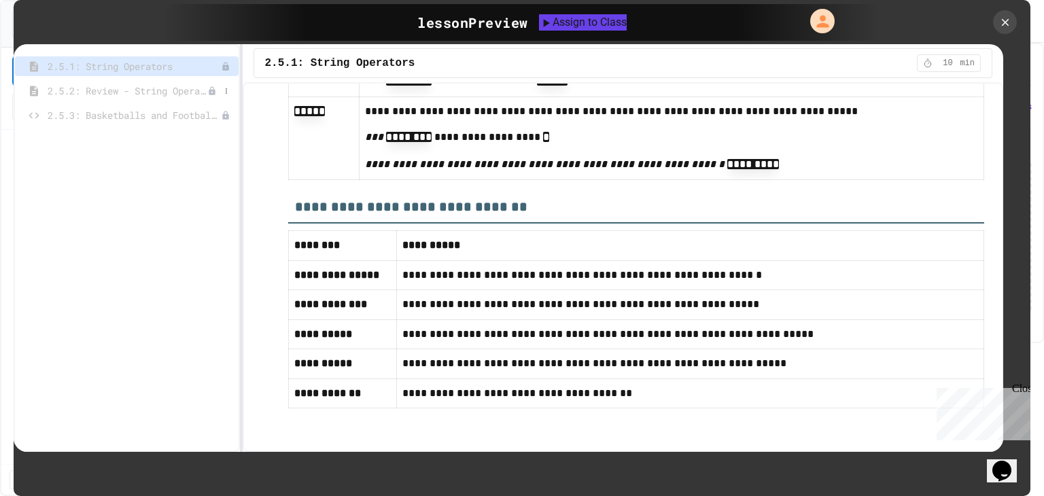
click at [135, 94] on span "2.5.2: Review - String Operators" at bounding box center [128, 91] width 160 height 14
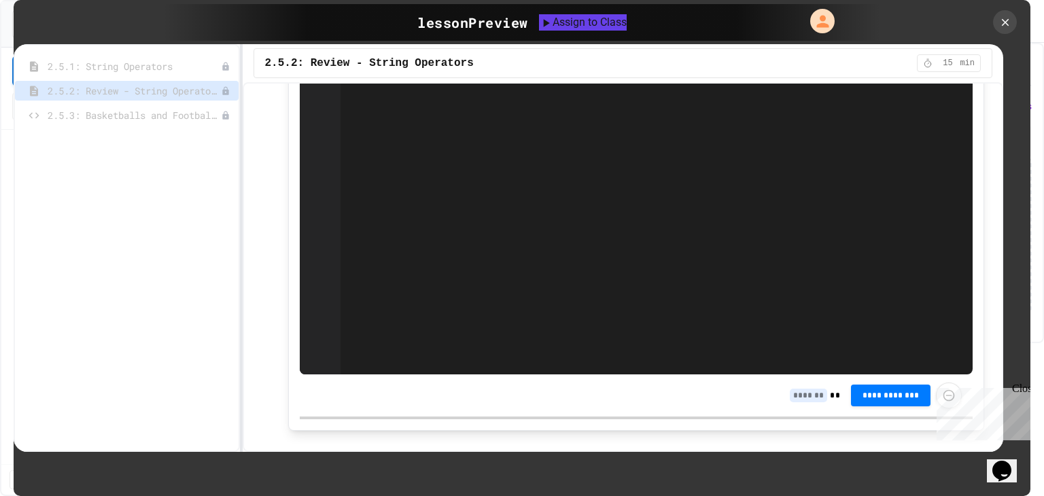
scroll to position [2551, 0]
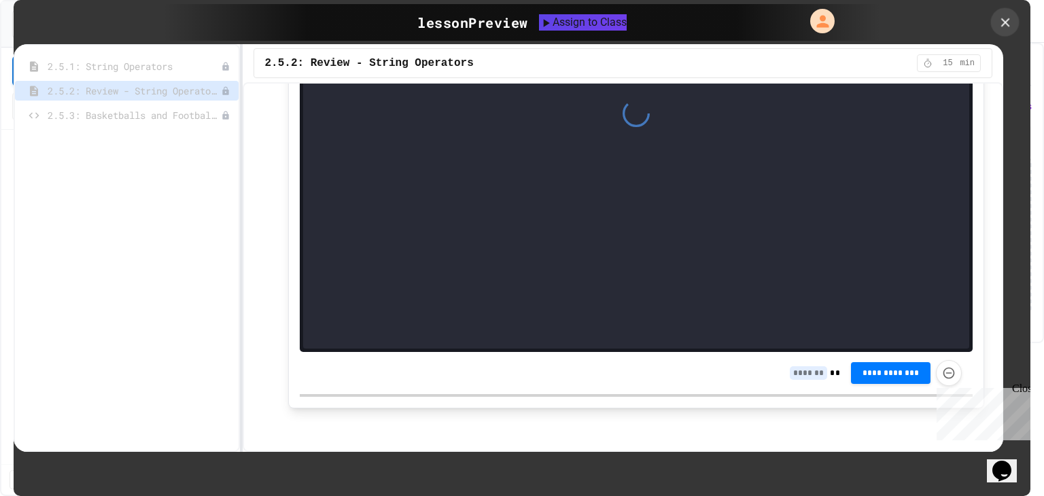
click at [1007, 18] on icon at bounding box center [1005, 22] width 15 height 15
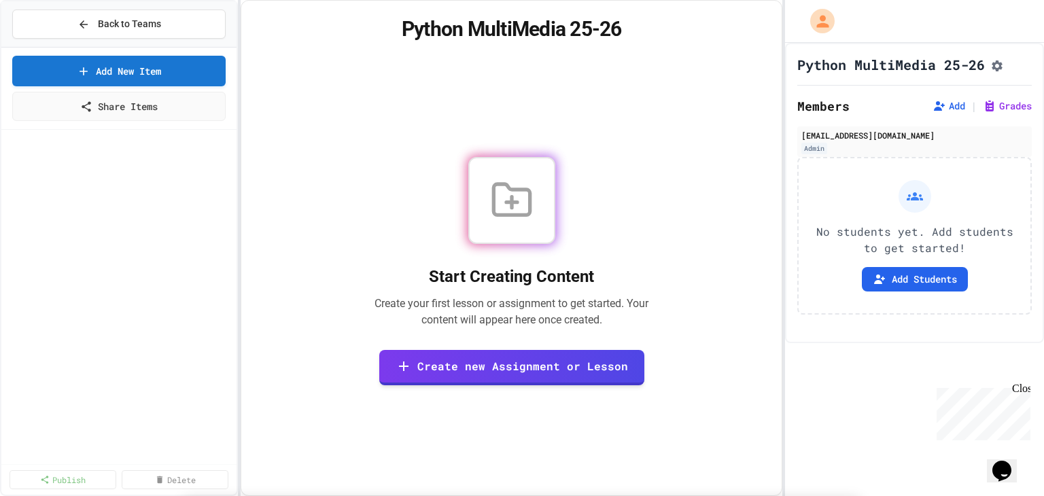
scroll to position [576, 0]
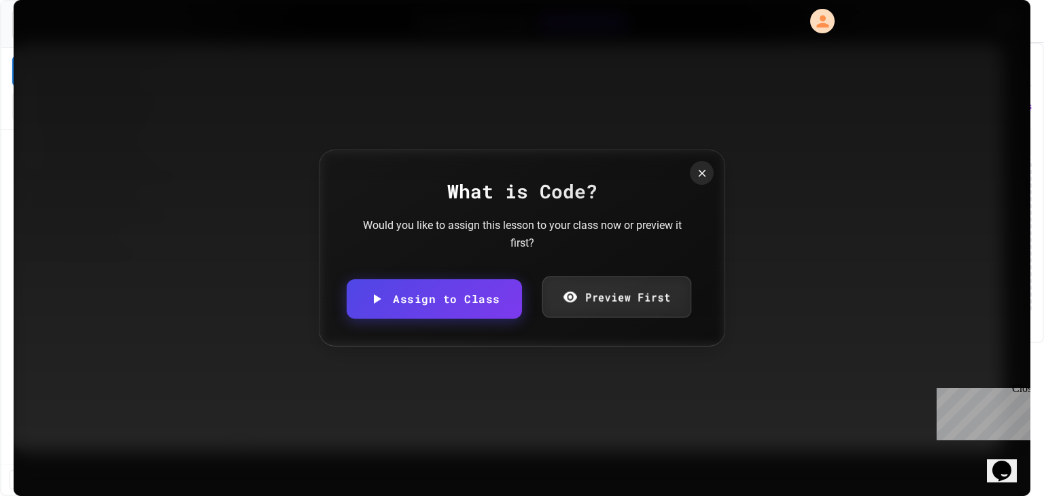
click at [650, 292] on link "Preview First" at bounding box center [616, 296] width 149 height 41
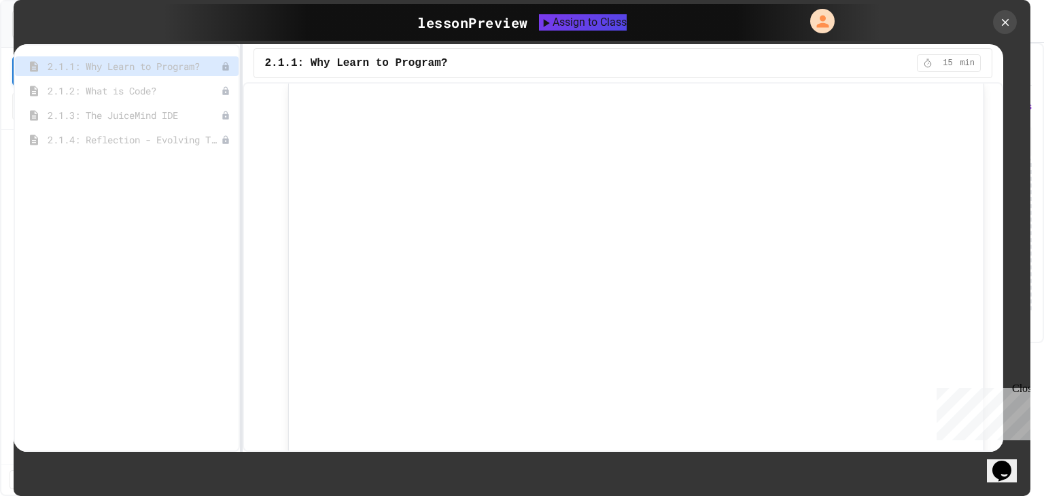
scroll to position [0, 0]
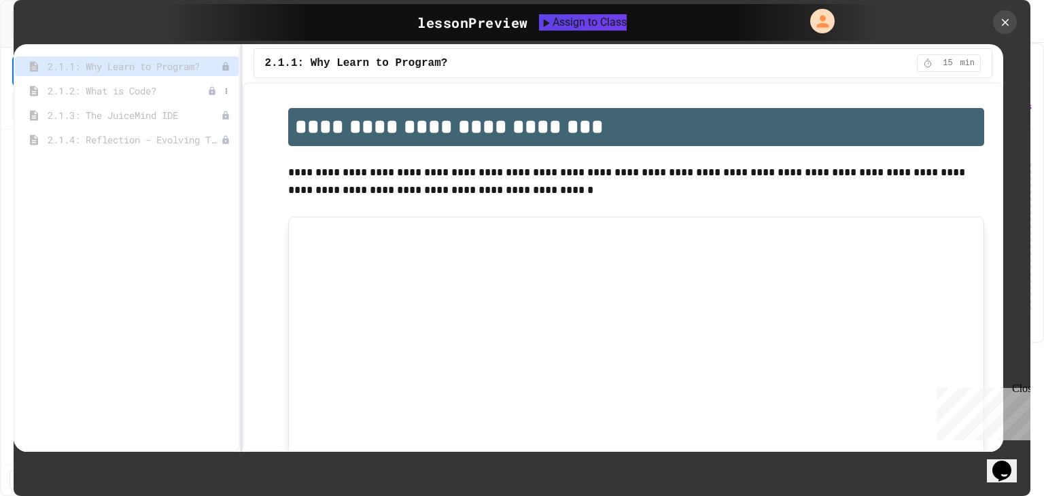
click at [139, 91] on span "2.1.2: What is Code?" at bounding box center [128, 91] width 160 height 14
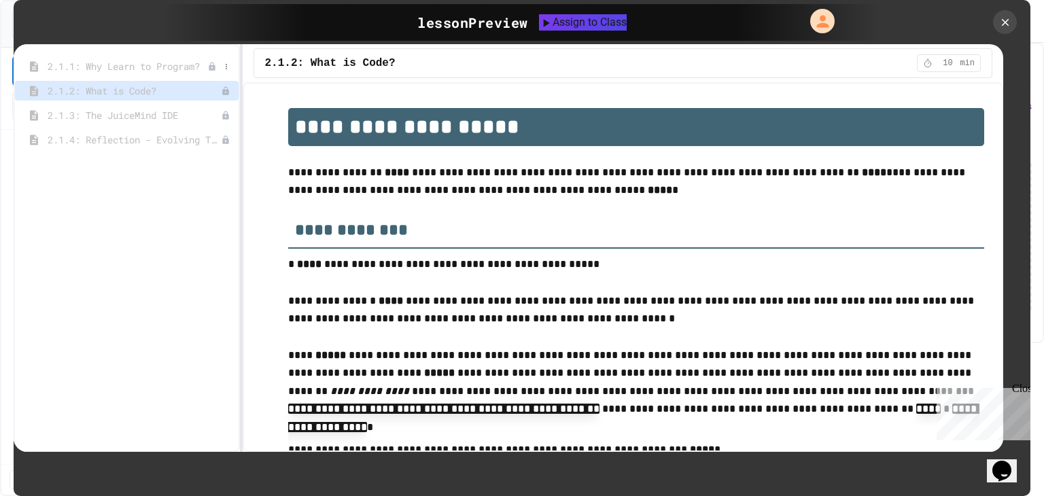
click at [163, 67] on span "2.1.1: Why Learn to Program?" at bounding box center [128, 66] width 160 height 14
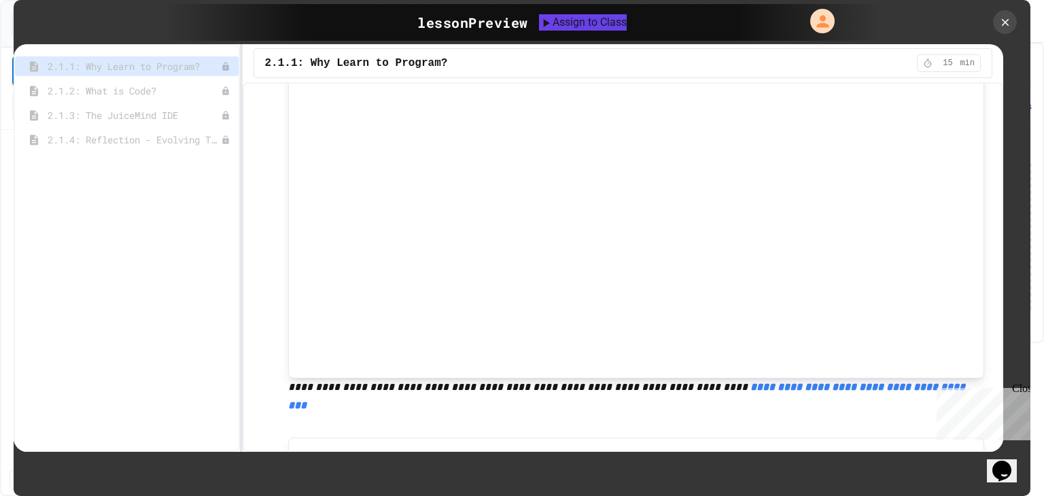
scroll to position [230, 0]
click at [751, 386] on em "**********" at bounding box center [628, 395] width 680 height 29
click at [125, 93] on span "2.1.2: What is Code?" at bounding box center [128, 91] width 160 height 14
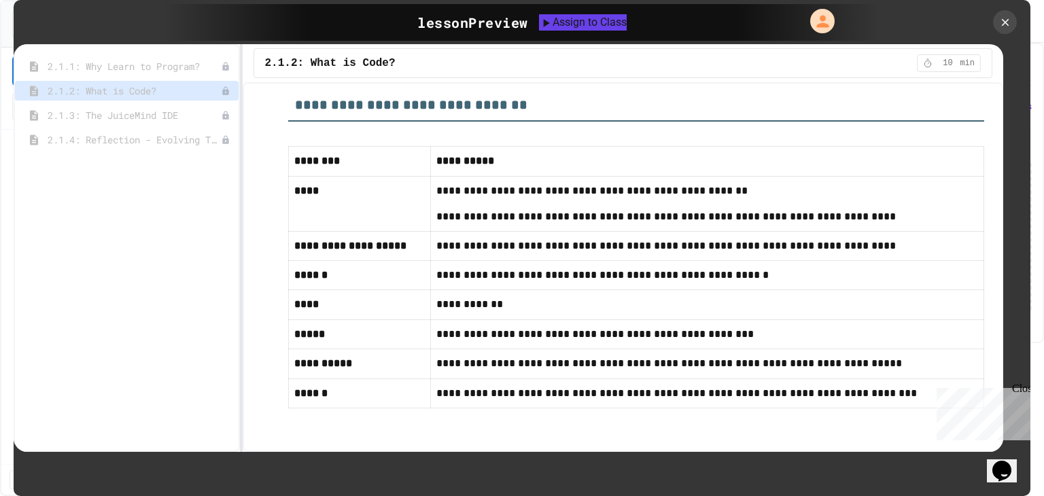
scroll to position [7145, 0]
click at [141, 119] on span "2.1.3: The JuiceMind IDE" at bounding box center [128, 115] width 160 height 14
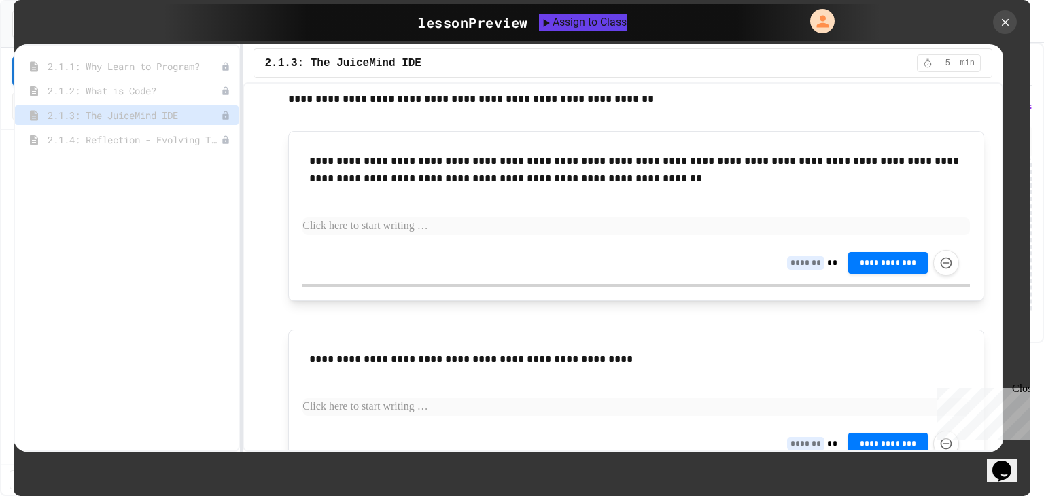
scroll to position [1037, 0]
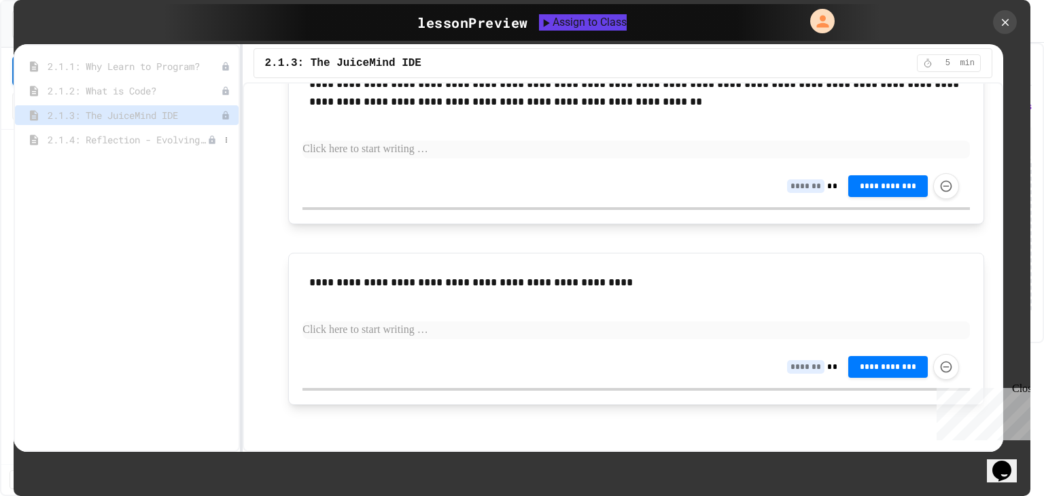
click at [150, 139] on span "2.1.4: Reflection - Evolving Technology" at bounding box center [128, 140] width 160 height 14
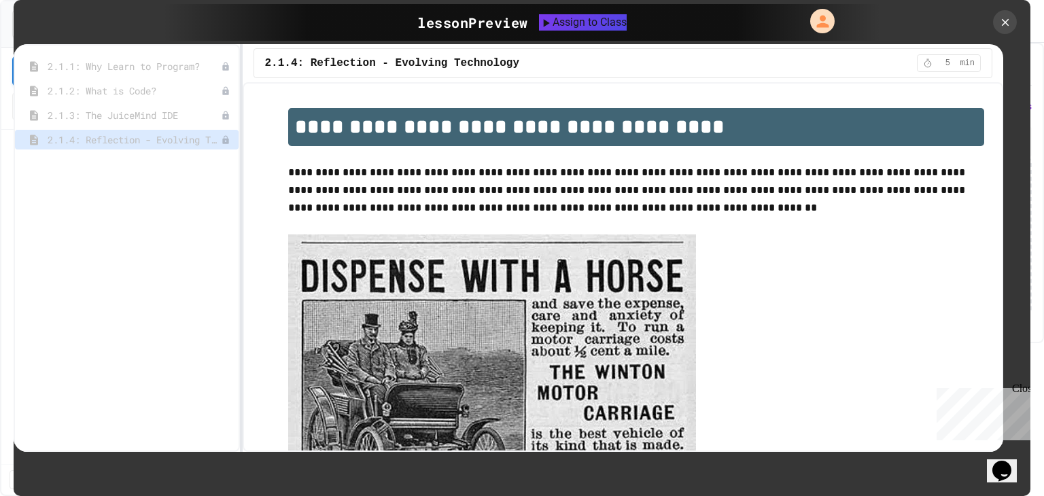
scroll to position [0, 0]
click at [996, 16] on div at bounding box center [1005, 22] width 29 height 29
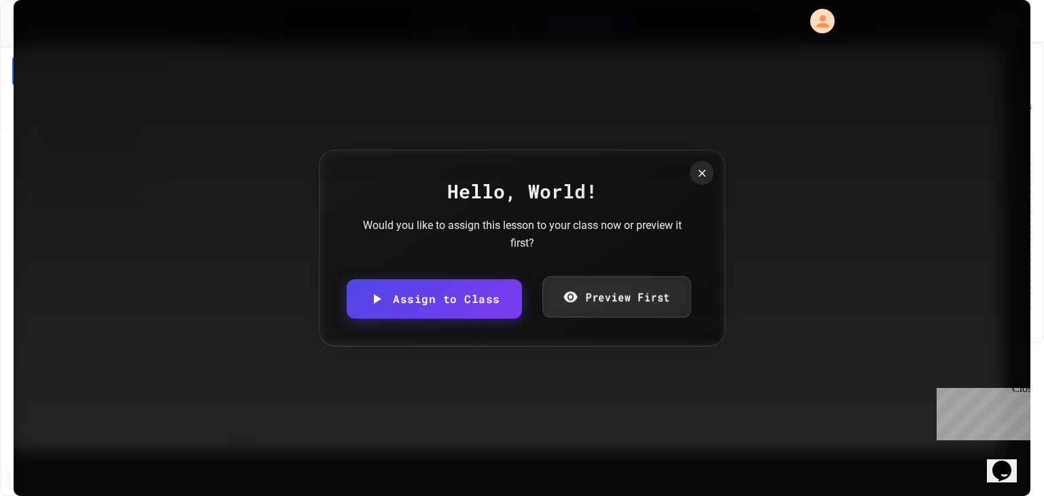
click at [601, 286] on link "Preview First" at bounding box center [617, 296] width 148 height 41
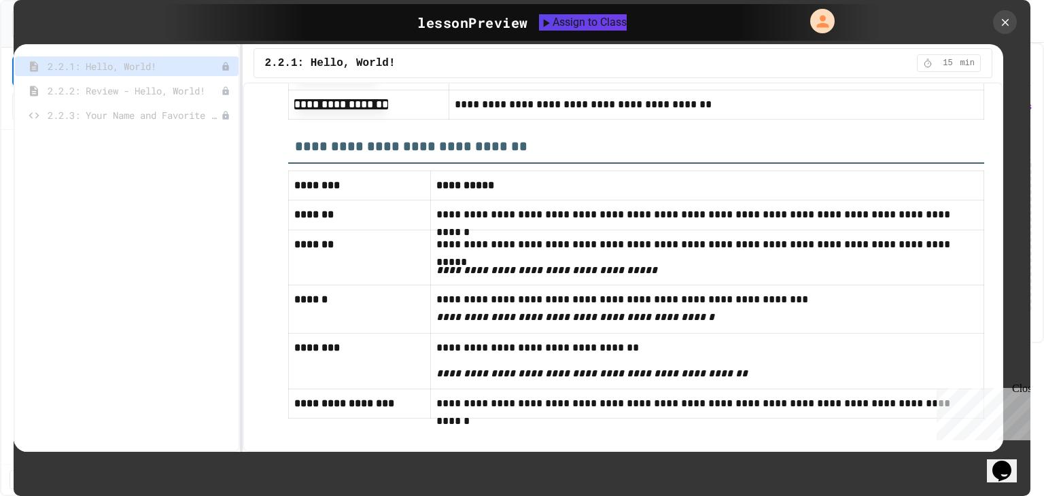
scroll to position [6907, 0]
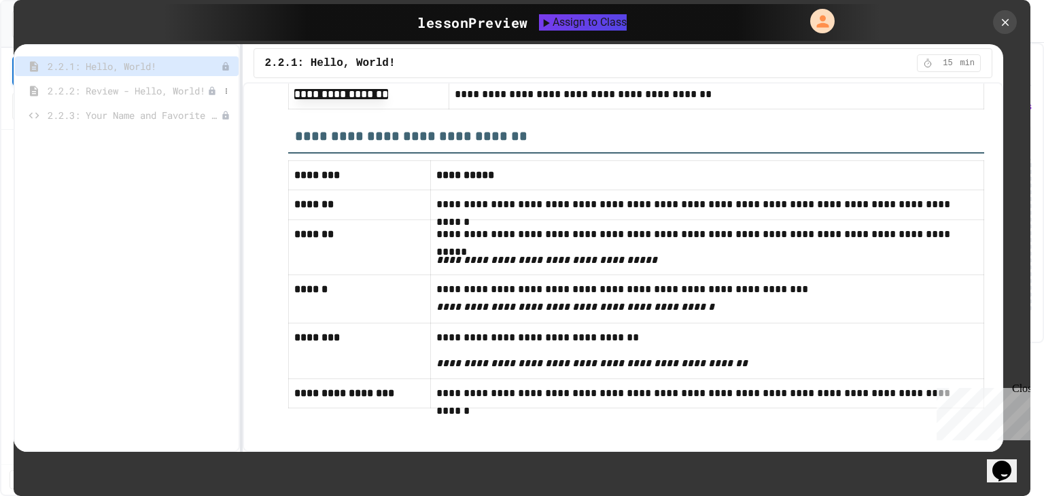
click at [173, 85] on span "2.2.2: Review - Hello, World!" at bounding box center [128, 91] width 160 height 14
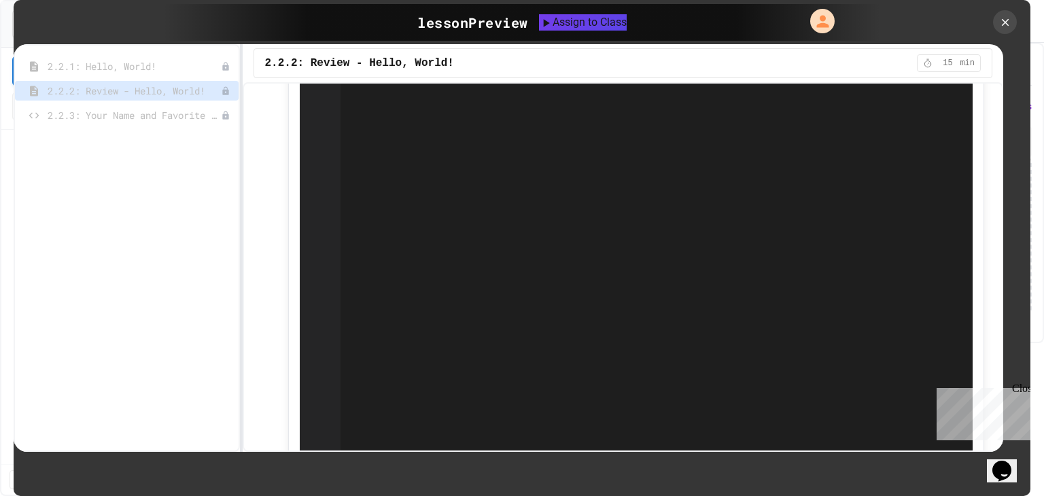
scroll to position [3646, 0]
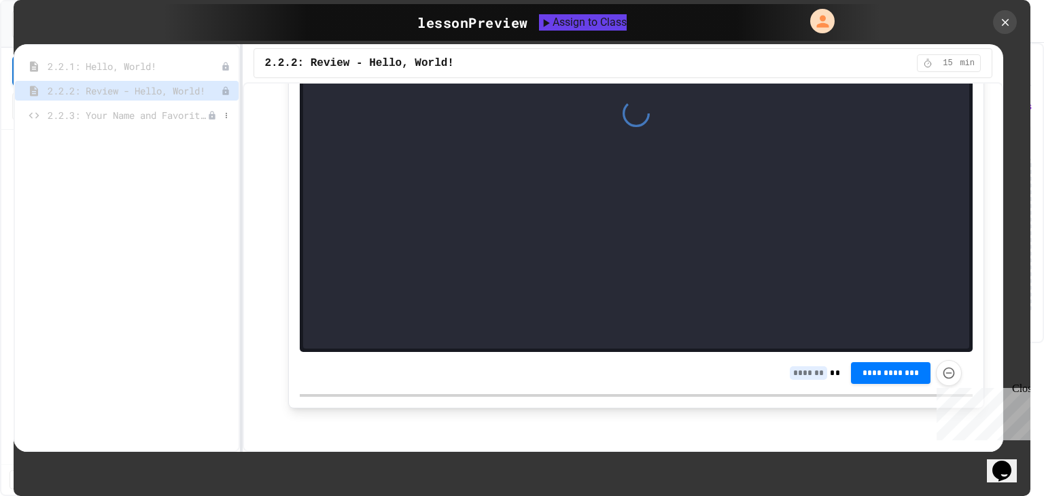
click at [159, 120] on span "2.2.3: Your Name and Favorite Movie" at bounding box center [128, 115] width 160 height 14
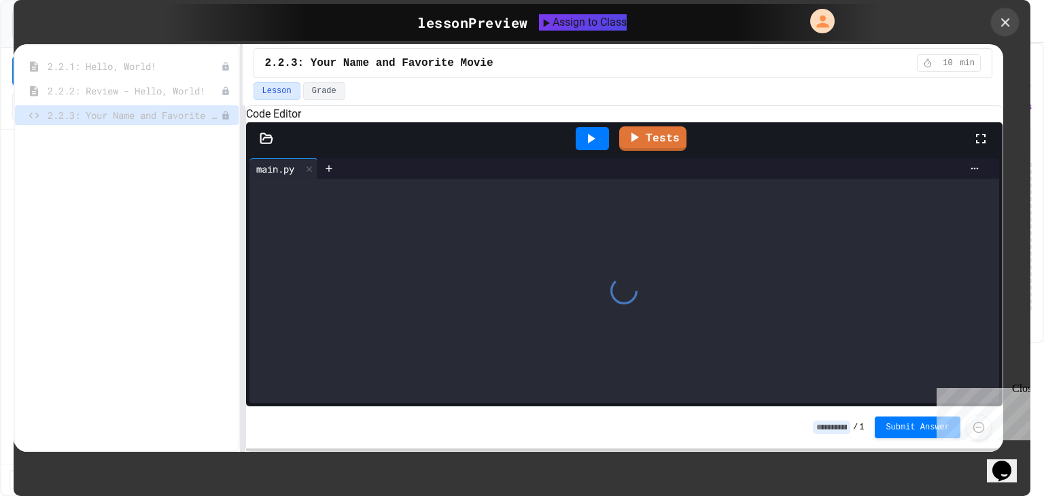
click at [998, 28] on icon at bounding box center [1005, 22] width 15 height 15
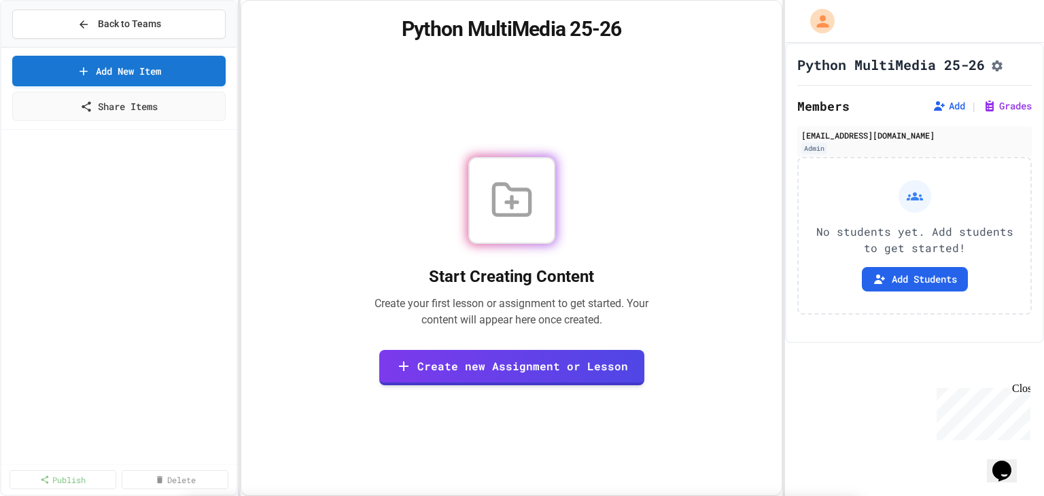
scroll to position [86, 0]
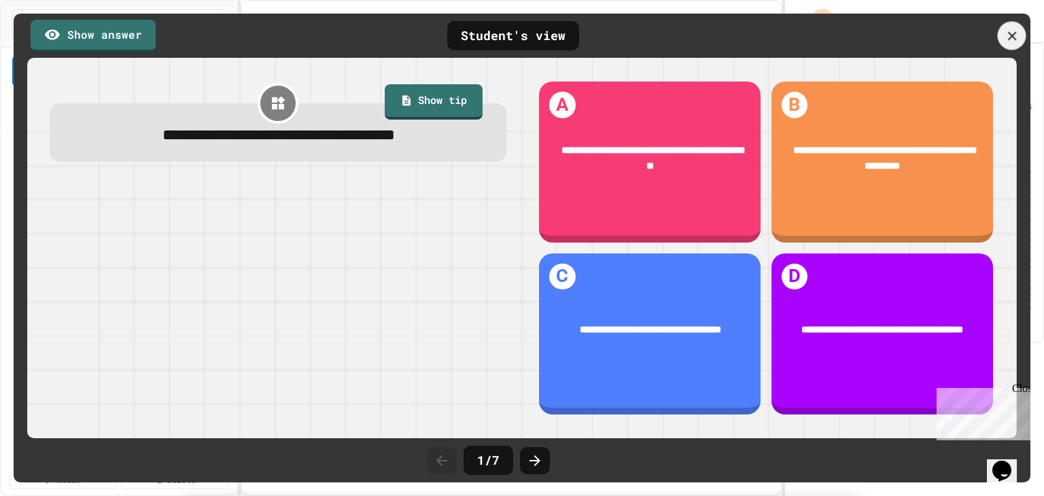
click at [1012, 34] on icon at bounding box center [1012, 35] width 9 height 9
